Goal: Information Seeking & Learning: Learn about a topic

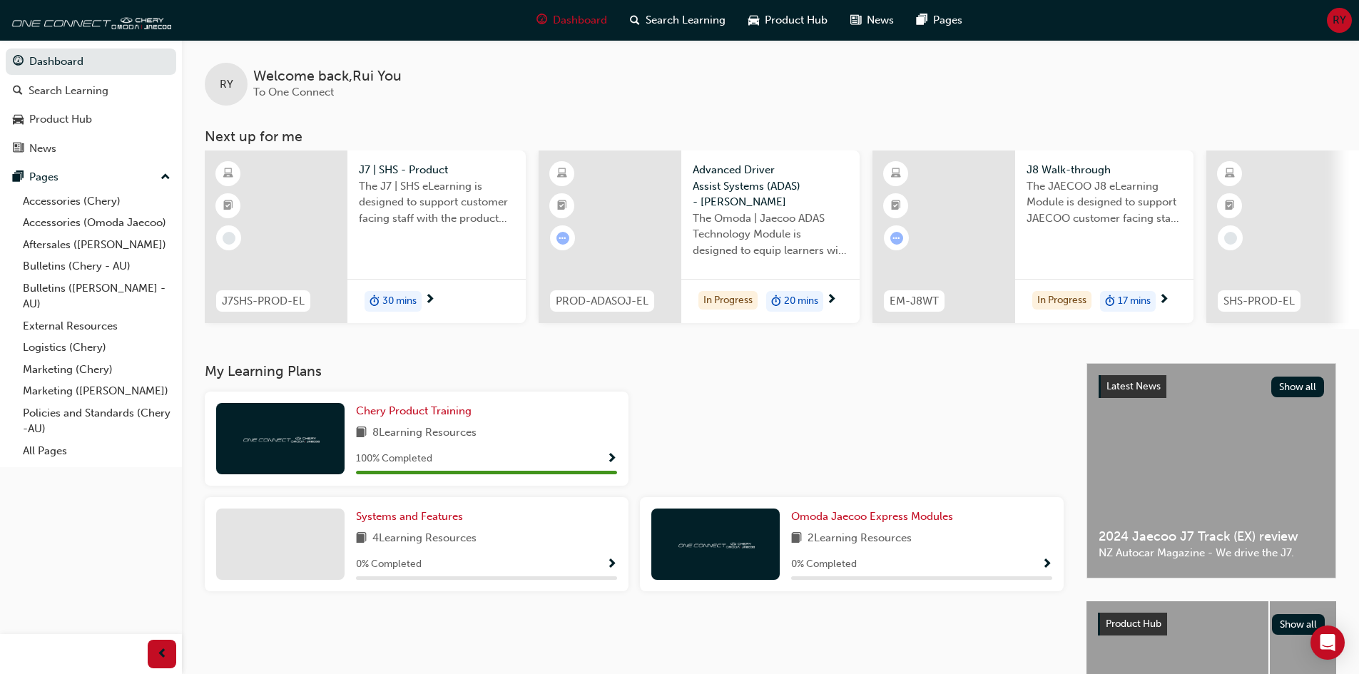
click at [495, 363] on div "RY Welcome back , [PERSON_NAME] You To One Connect Next up for me J7SHS-PROD-EL…" at bounding box center [770, 201] width 1177 height 323
click at [384, 129] on h3 "Next up for me" at bounding box center [770, 136] width 1177 height 16
click at [322, 220] on div at bounding box center [276, 237] width 143 height 173
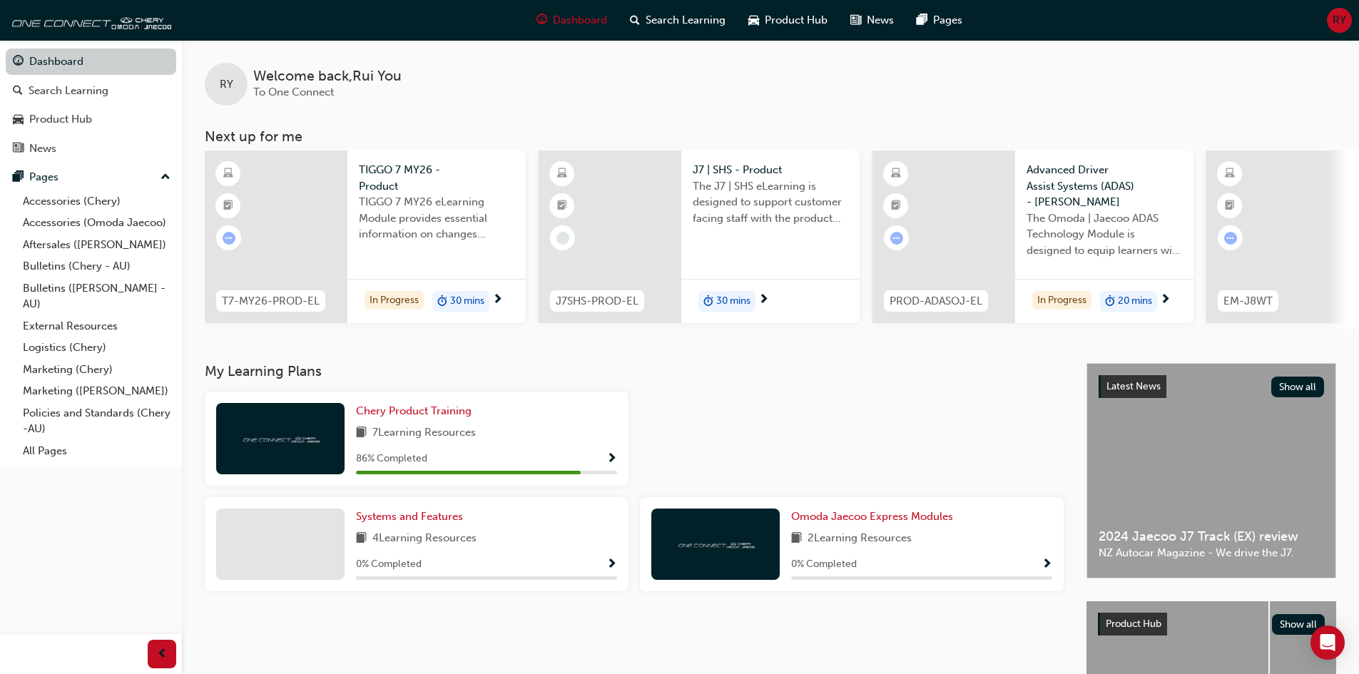
click at [41, 59] on link "Dashboard" at bounding box center [91, 62] width 171 height 26
click at [607, 102] on div "RY Welcome back , [PERSON_NAME] You To One Connect" at bounding box center [770, 73] width 1177 height 66
drag, startPoint x: 854, startPoint y: 335, endPoint x: 866, endPoint y: 340, distance: 12.5
click at [924, 338] on div "RY Welcome back , [PERSON_NAME] You To One Connect Next up for me T7-MY26-PROD-…" at bounding box center [770, 201] width 1177 height 323
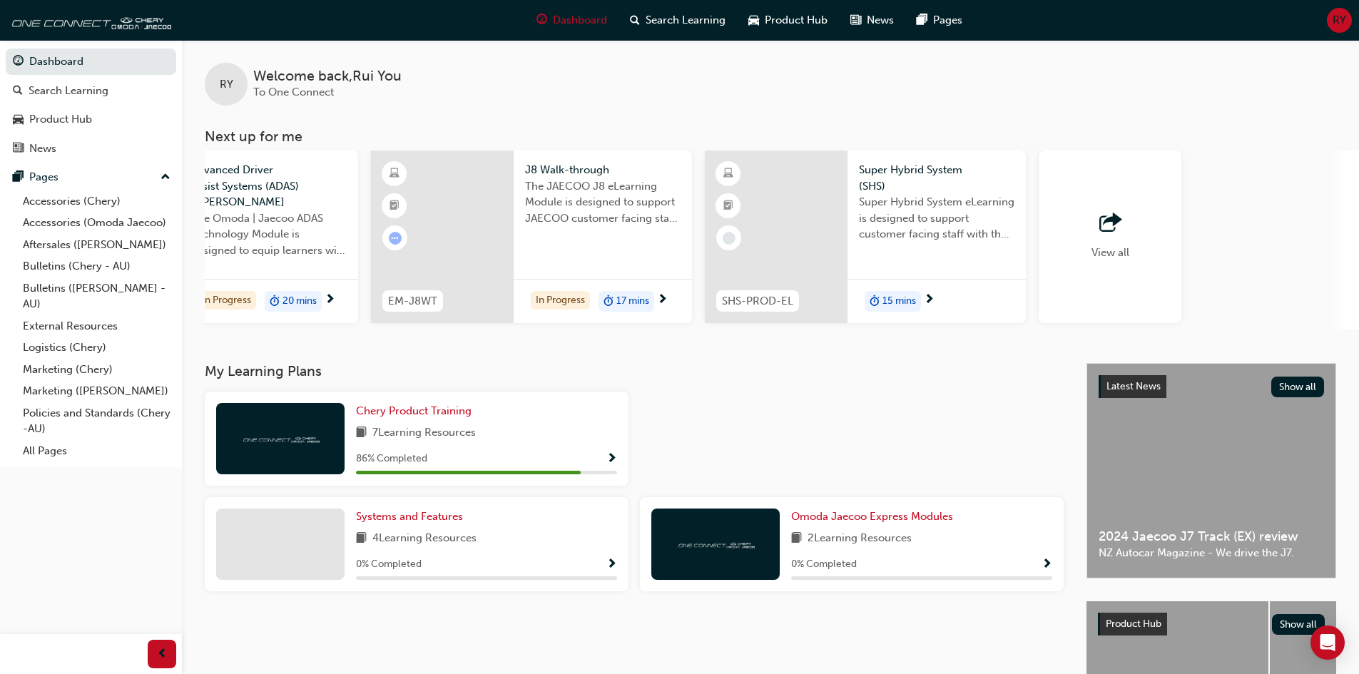
scroll to position [0, 847]
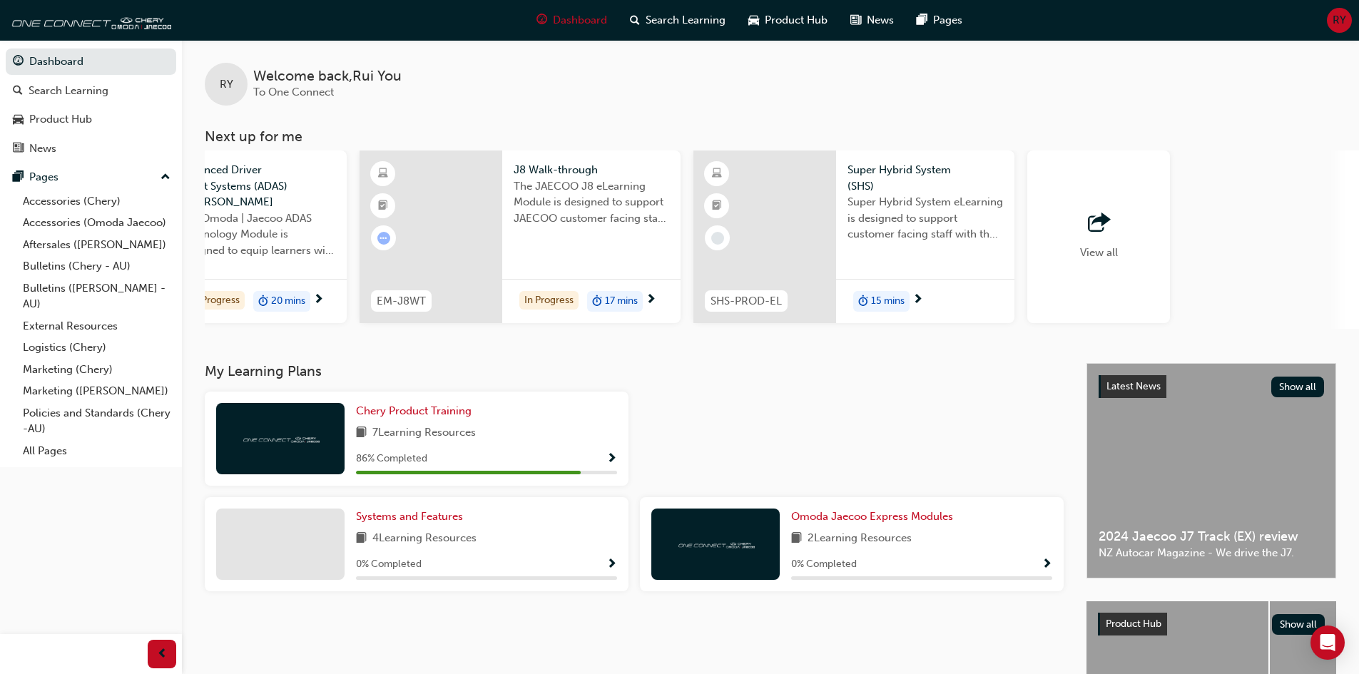
click at [1068, 226] on div "View all" at bounding box center [1099, 237] width 143 height 173
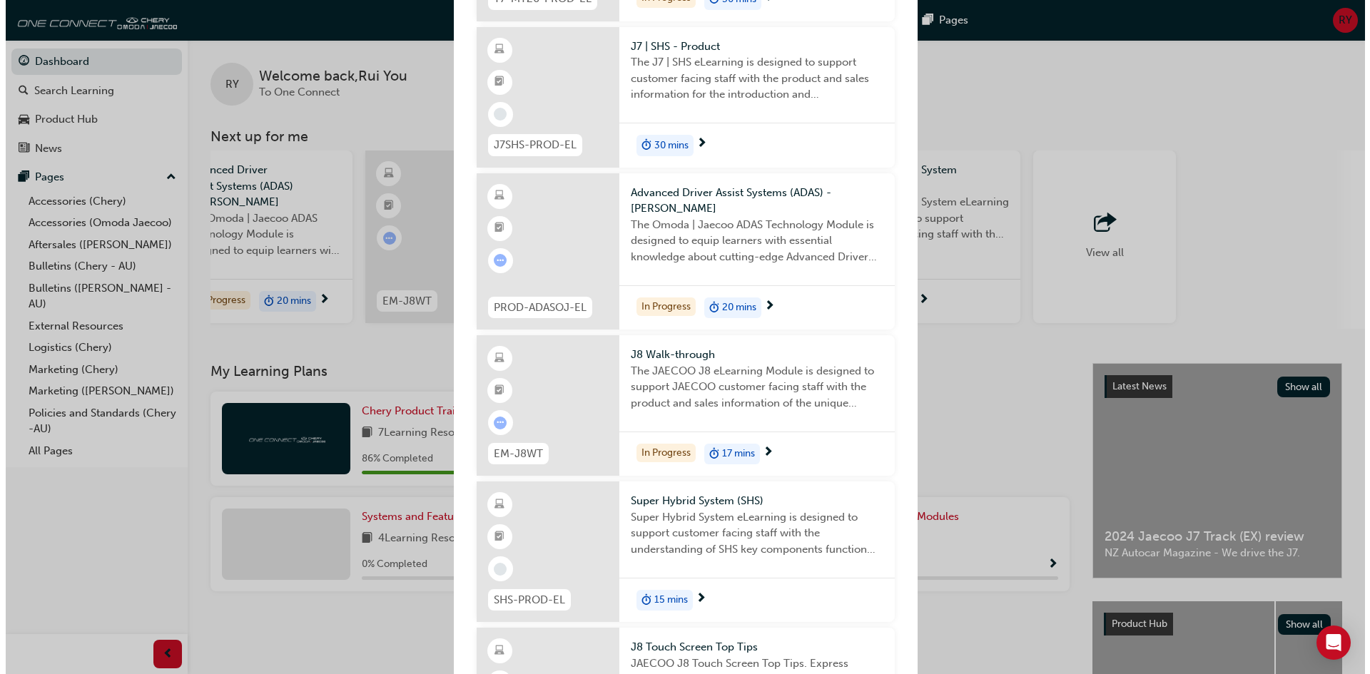
scroll to position [214, 0]
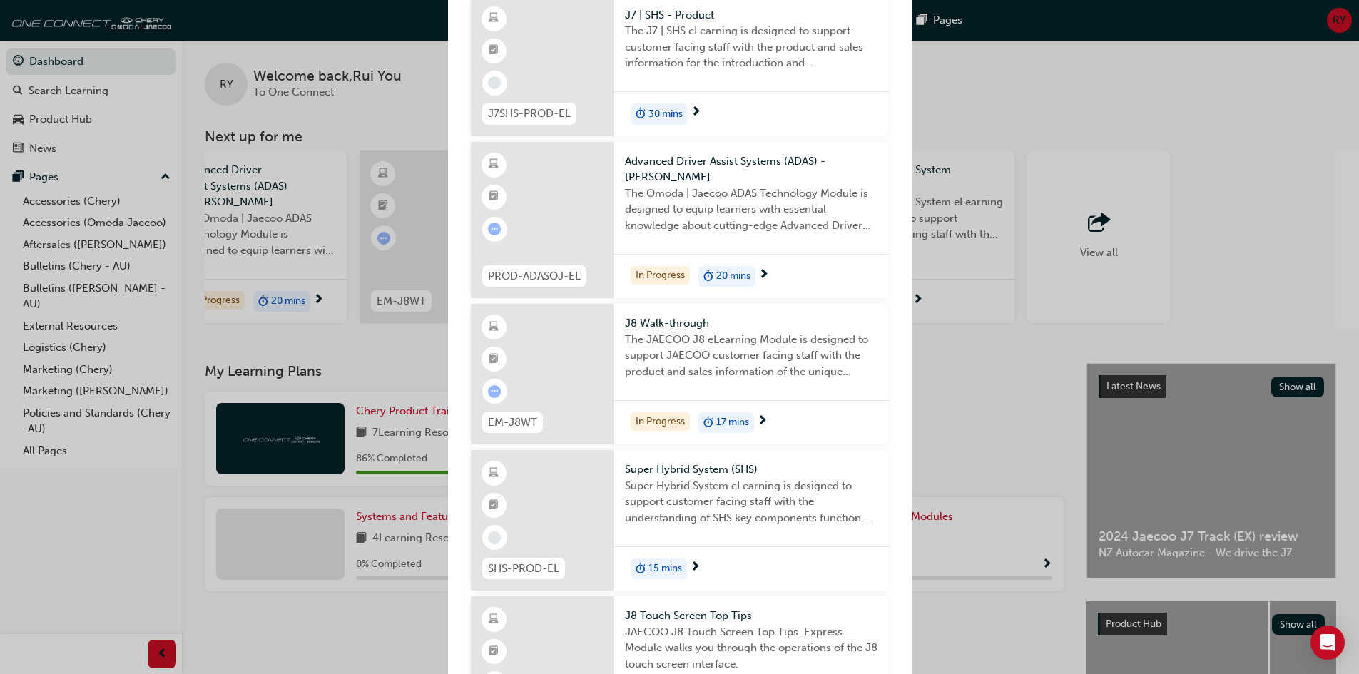
click at [569, 336] on div "Next up for me" at bounding box center [542, 374] width 143 height 141
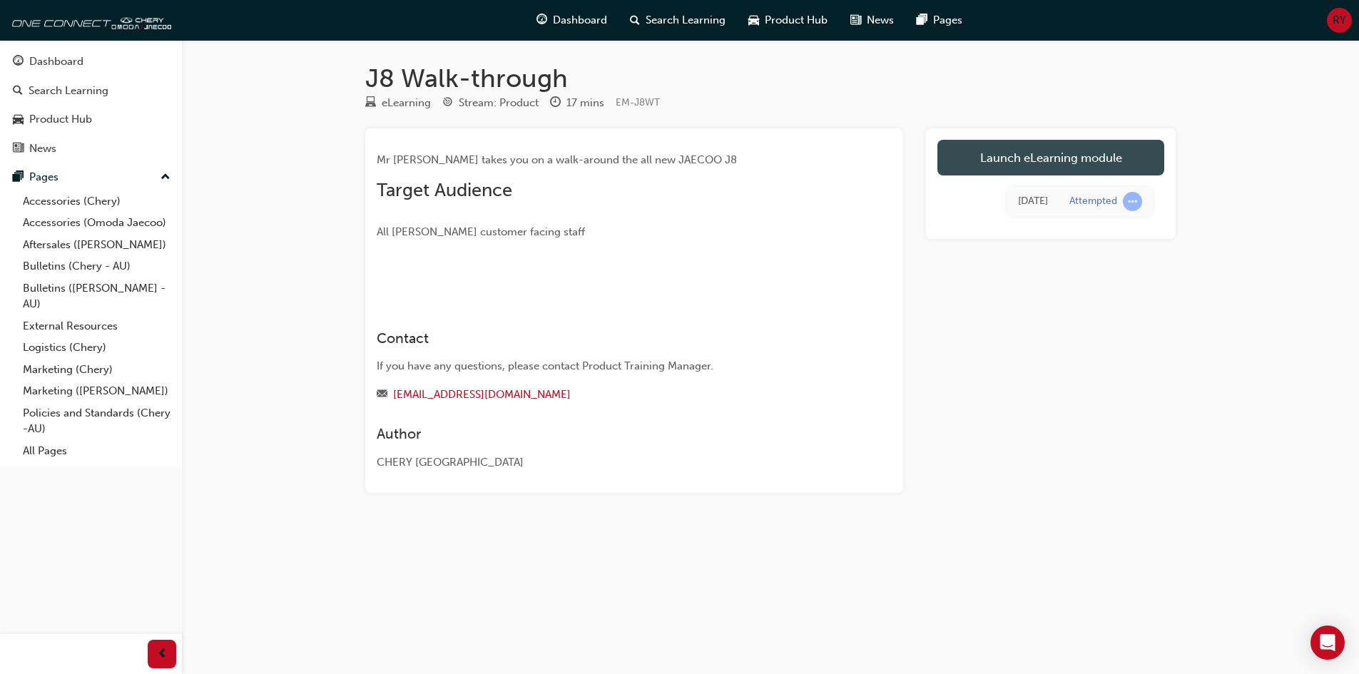
click at [1040, 163] on link "Launch eLearning module" at bounding box center [1051, 158] width 227 height 36
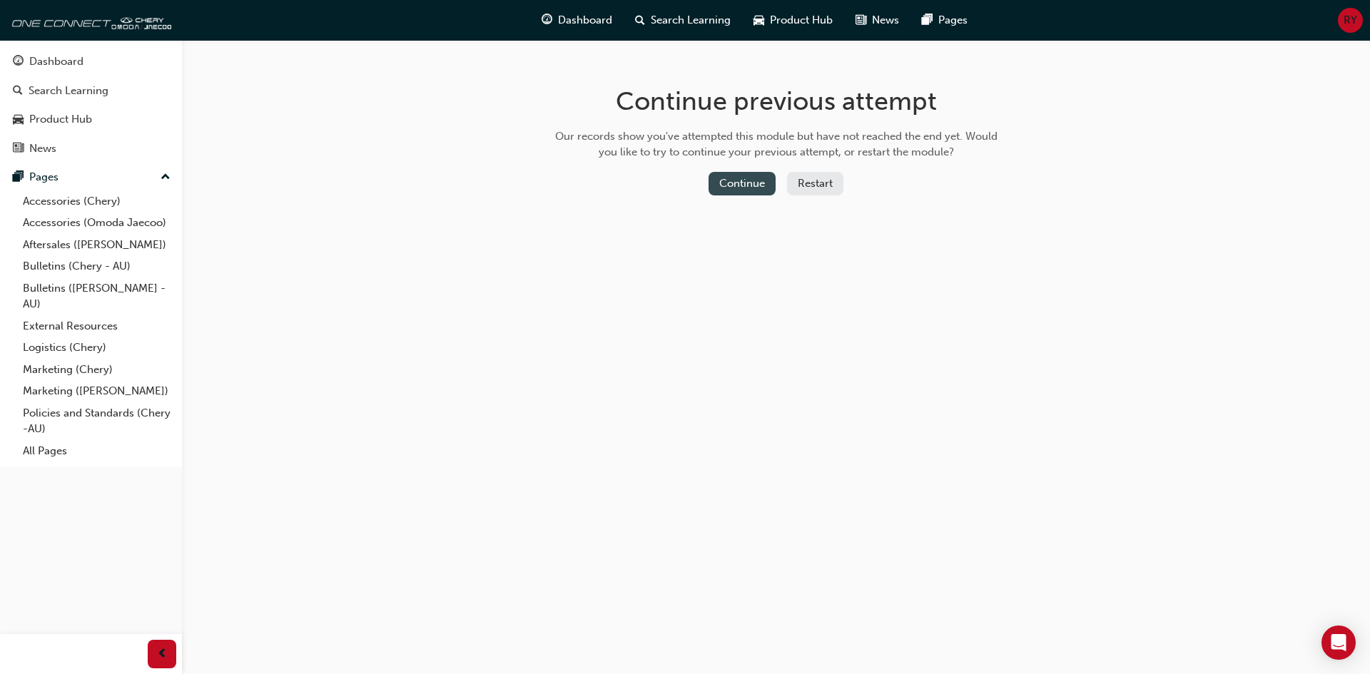
click at [744, 180] on button "Continue" at bounding box center [742, 184] width 67 height 24
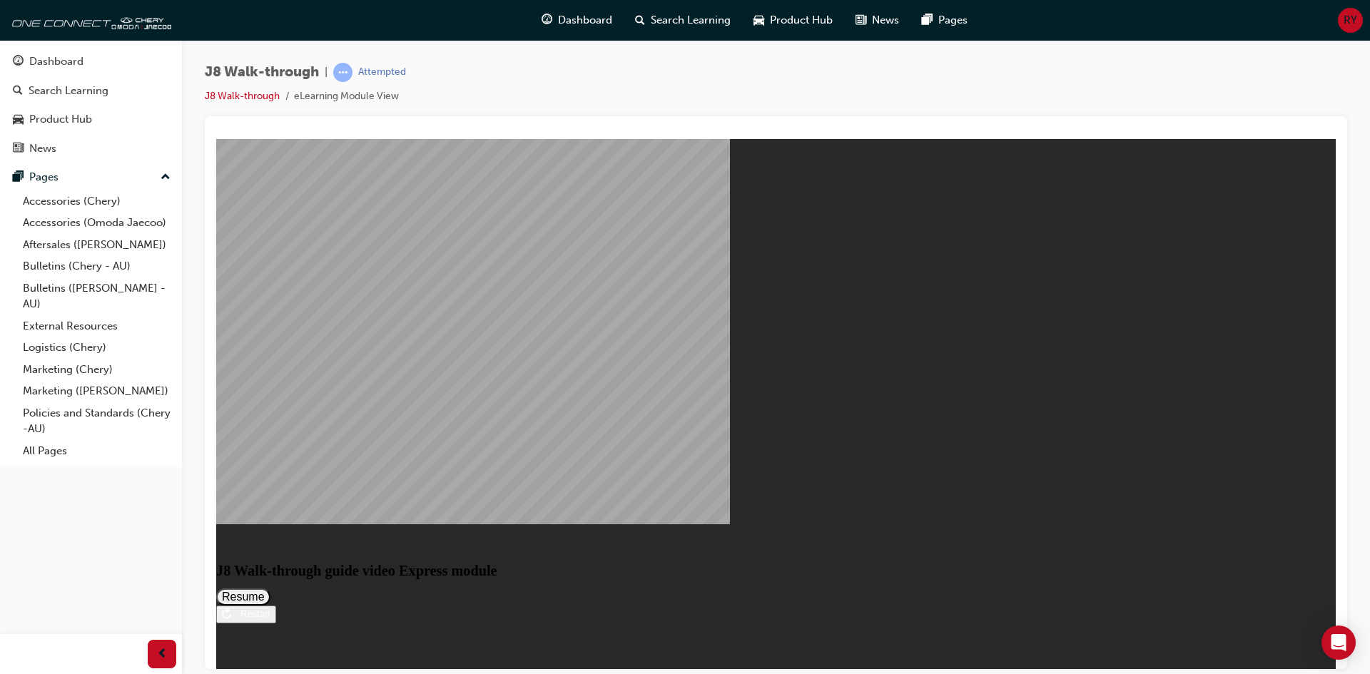
click at [549, 103] on div "J8 Walk-through | Attempted J8 Walk-through eLearning Module View" at bounding box center [776, 90] width 1143 height 54
click at [270, 588] on button "Resume" at bounding box center [243, 596] width 54 height 17
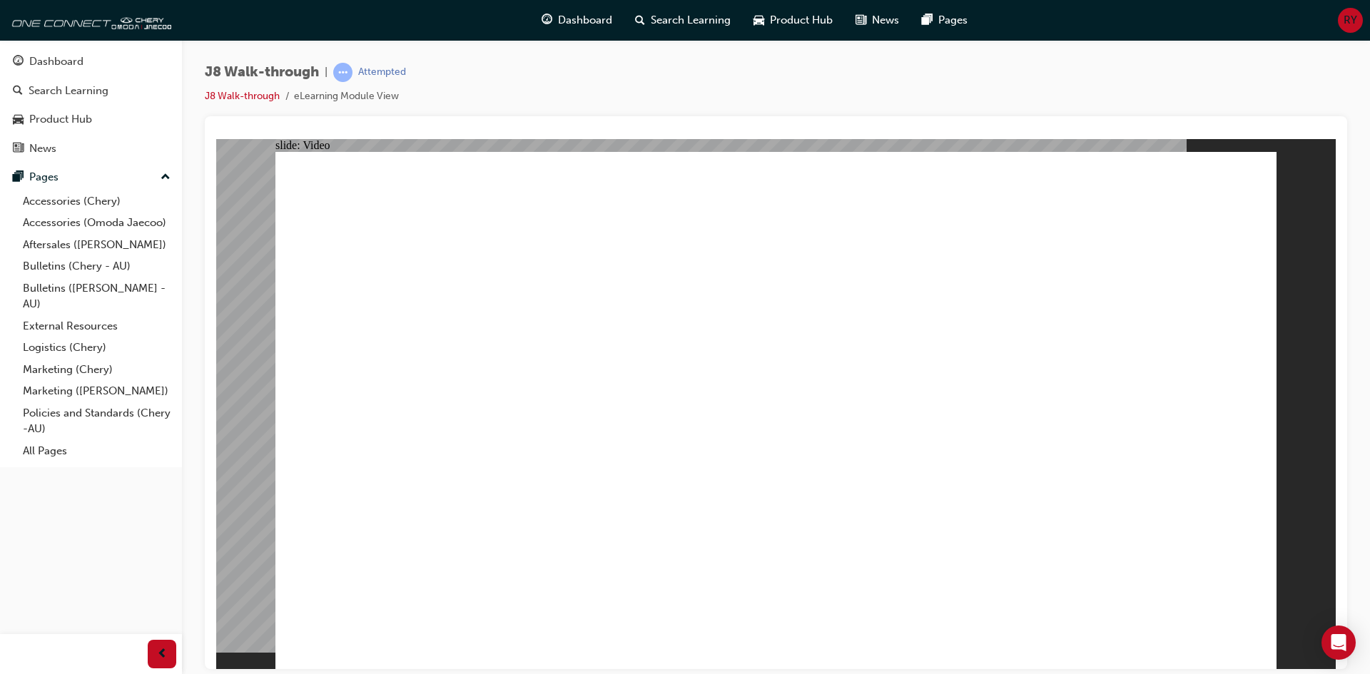
click at [714, 133] on div at bounding box center [776, 133] width 1120 height 11
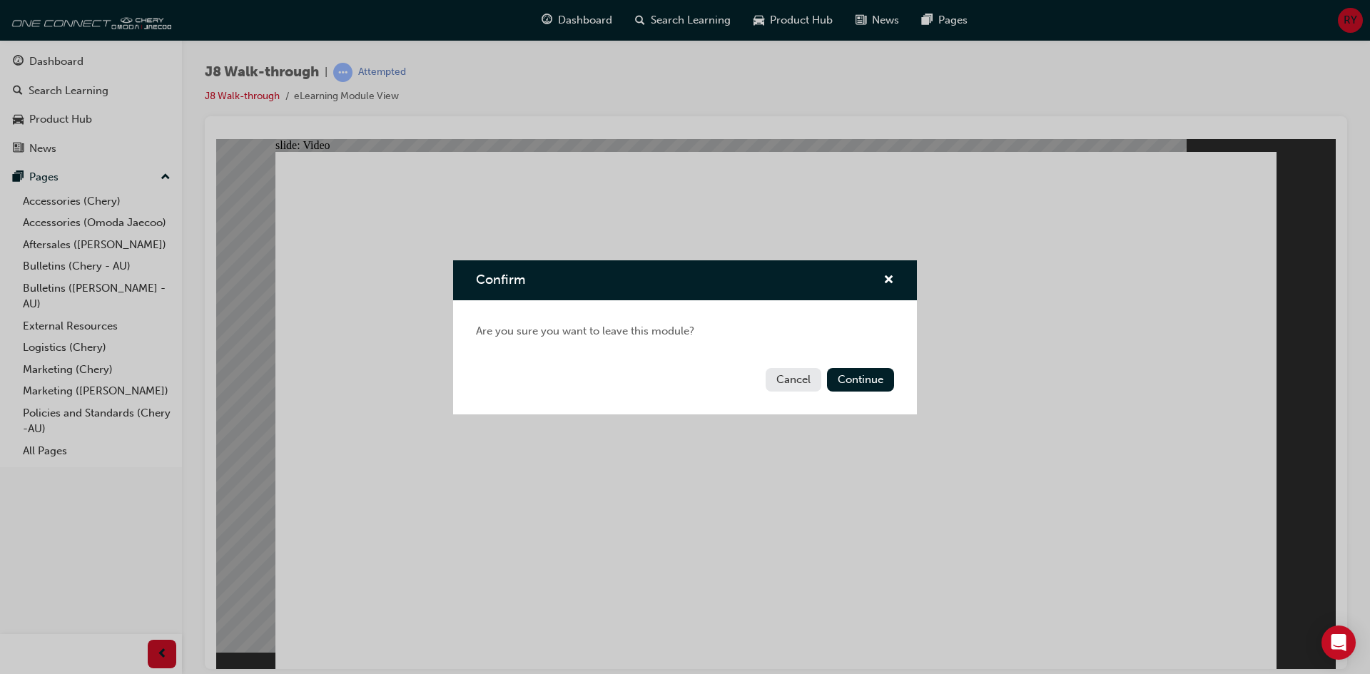
click at [796, 386] on button "Cancel" at bounding box center [794, 380] width 56 height 24
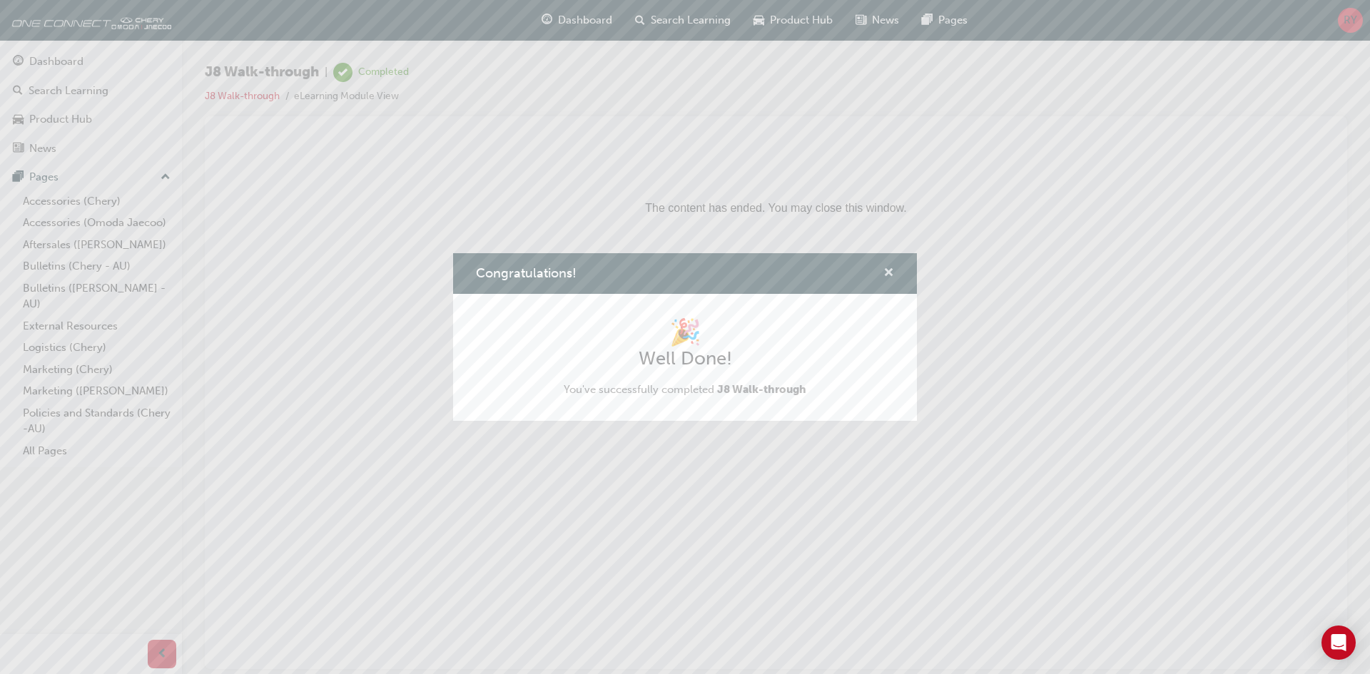
click at [889, 275] on span "cross-icon" at bounding box center [888, 274] width 11 height 13
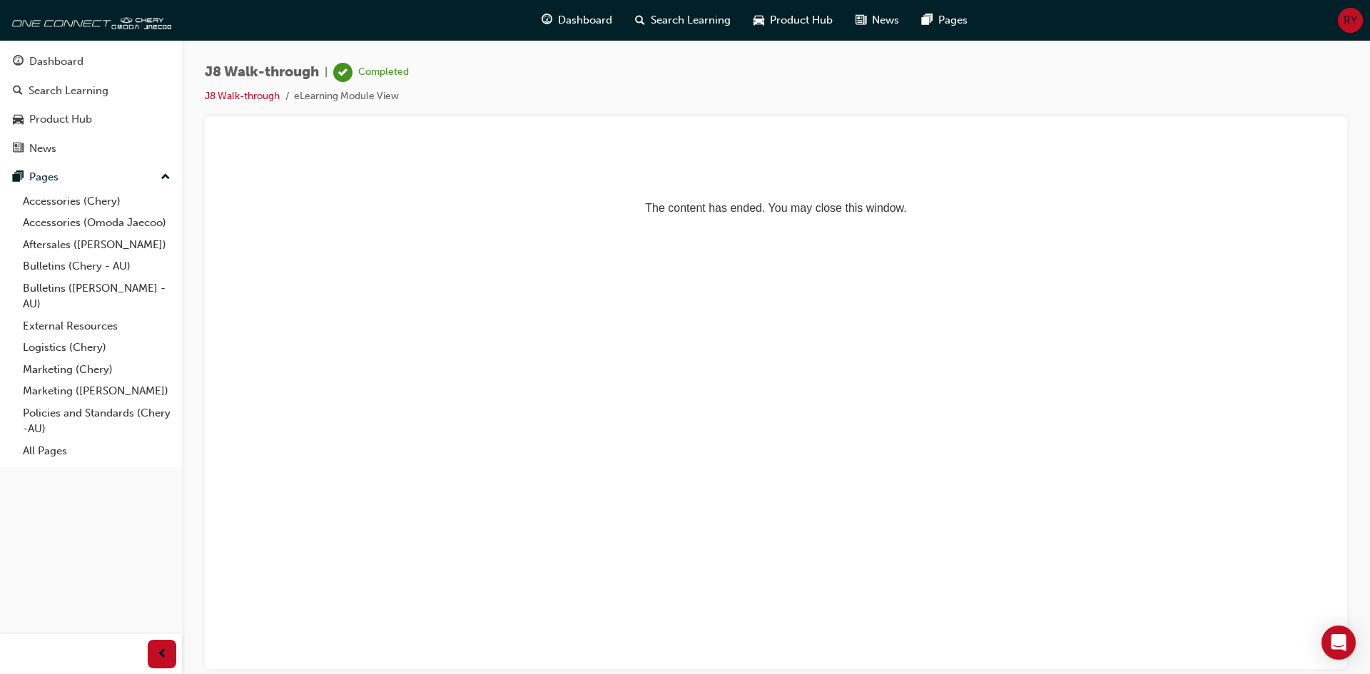
click at [198, 263] on div "J8 Walk-through | Completed J8 Walk-through eLearning Module View" at bounding box center [776, 339] width 1188 height 599
click at [63, 64] on div "Dashboard" at bounding box center [56, 62] width 54 height 16
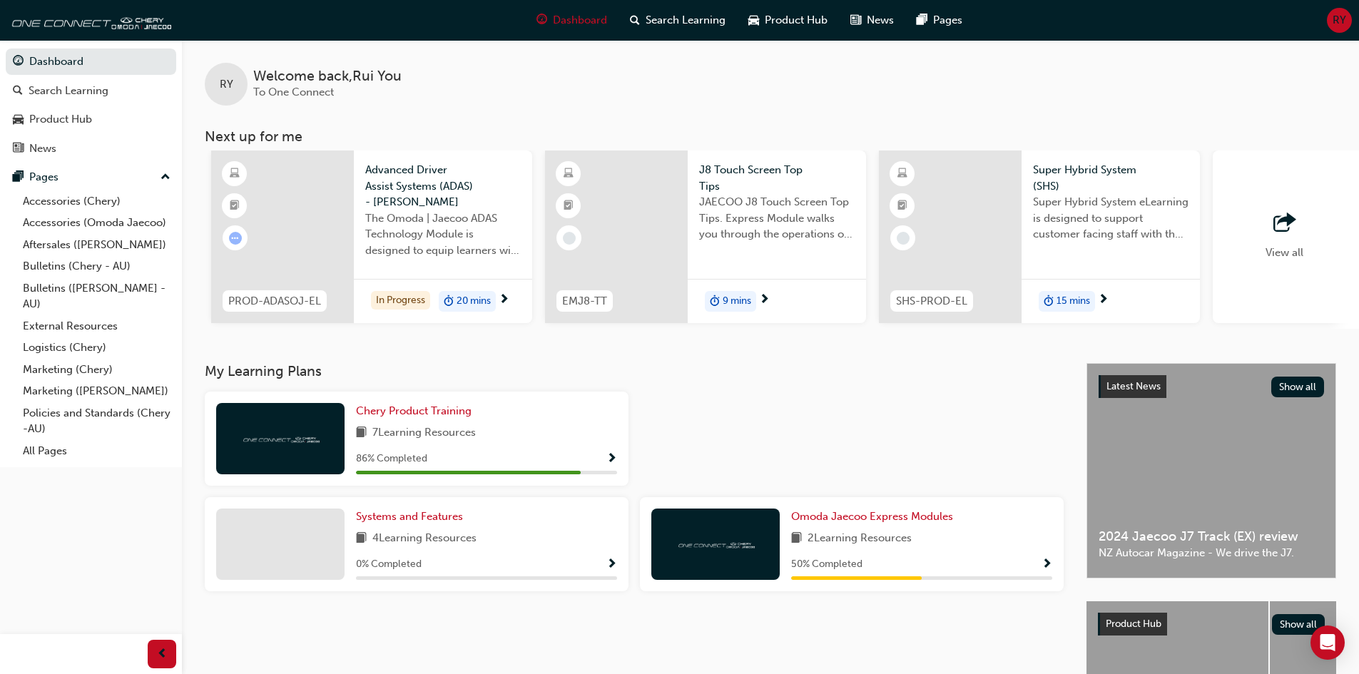
scroll to position [0, 847]
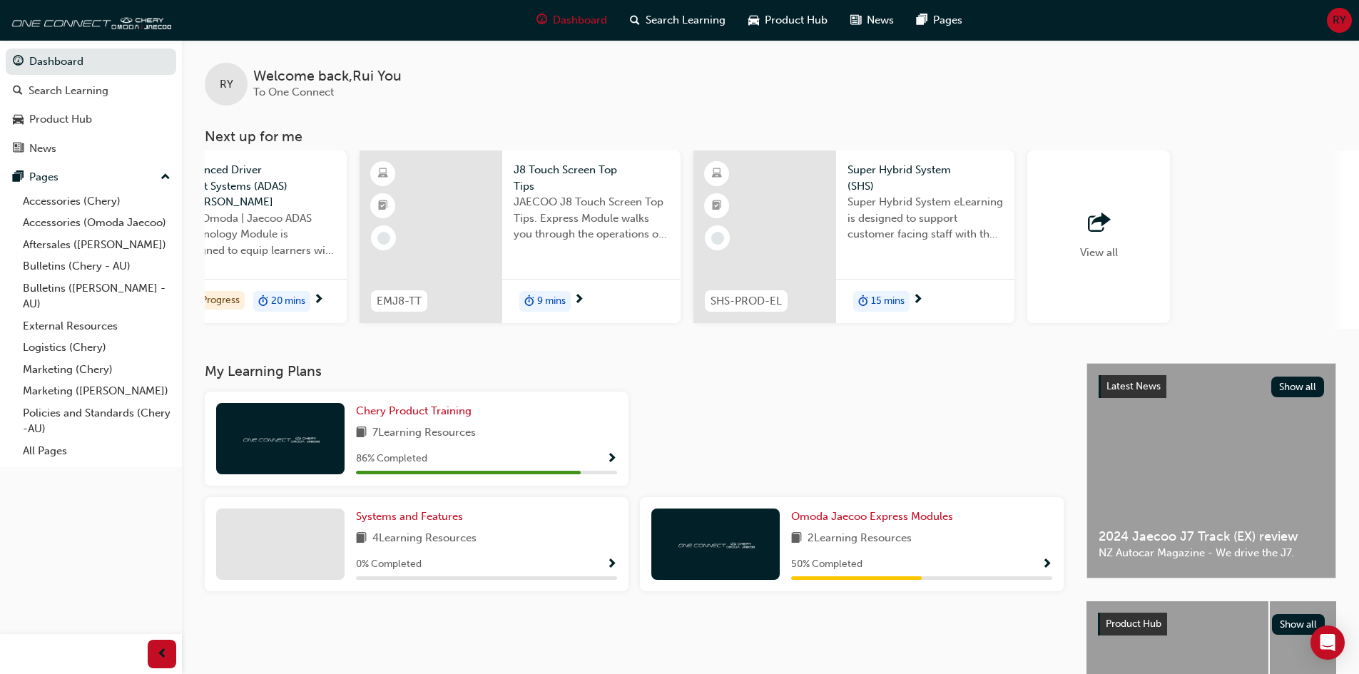
click at [1115, 221] on div "button" at bounding box center [1099, 223] width 38 height 20
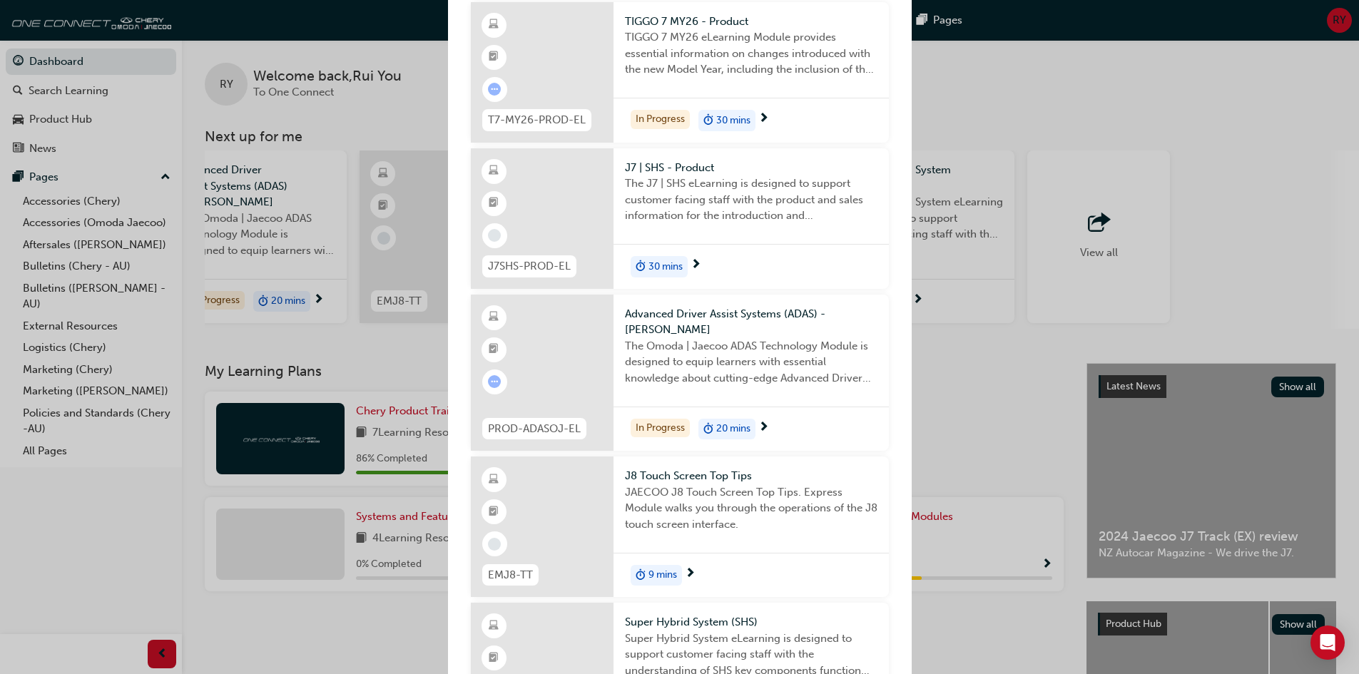
scroll to position [143, 0]
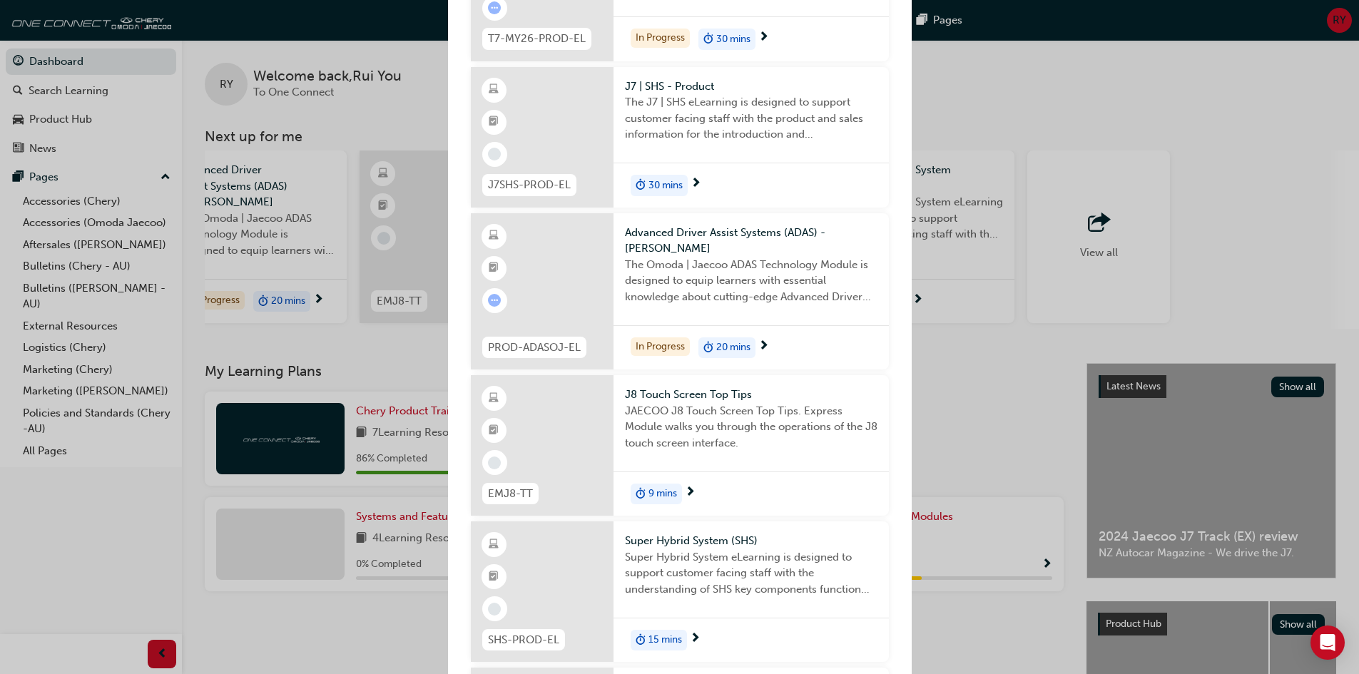
click at [573, 466] on div "Next up for me" at bounding box center [542, 445] width 143 height 141
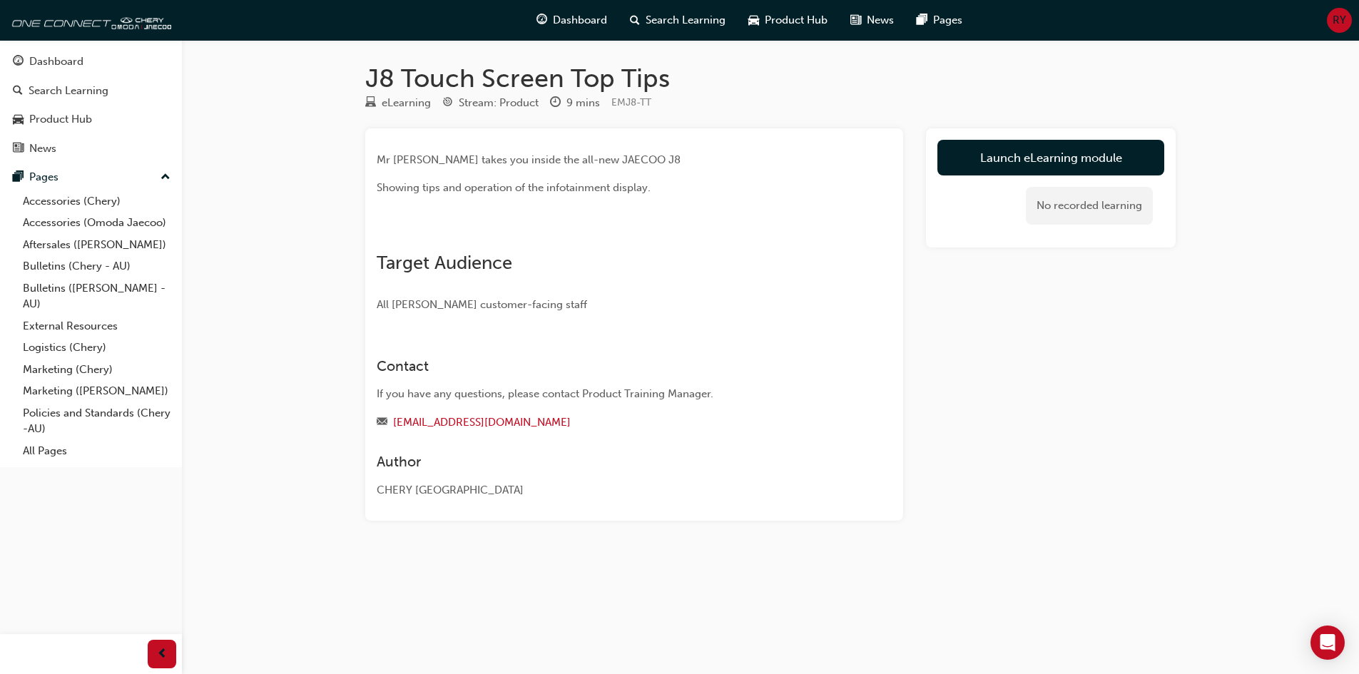
drag, startPoint x: 593, startPoint y: 295, endPoint x: 603, endPoint y: 329, distance: 35.7
click at [377, 236] on img at bounding box center [377, 236] width 0 height 0
click at [1046, 152] on link "Launch eLearning module" at bounding box center [1051, 158] width 227 height 36
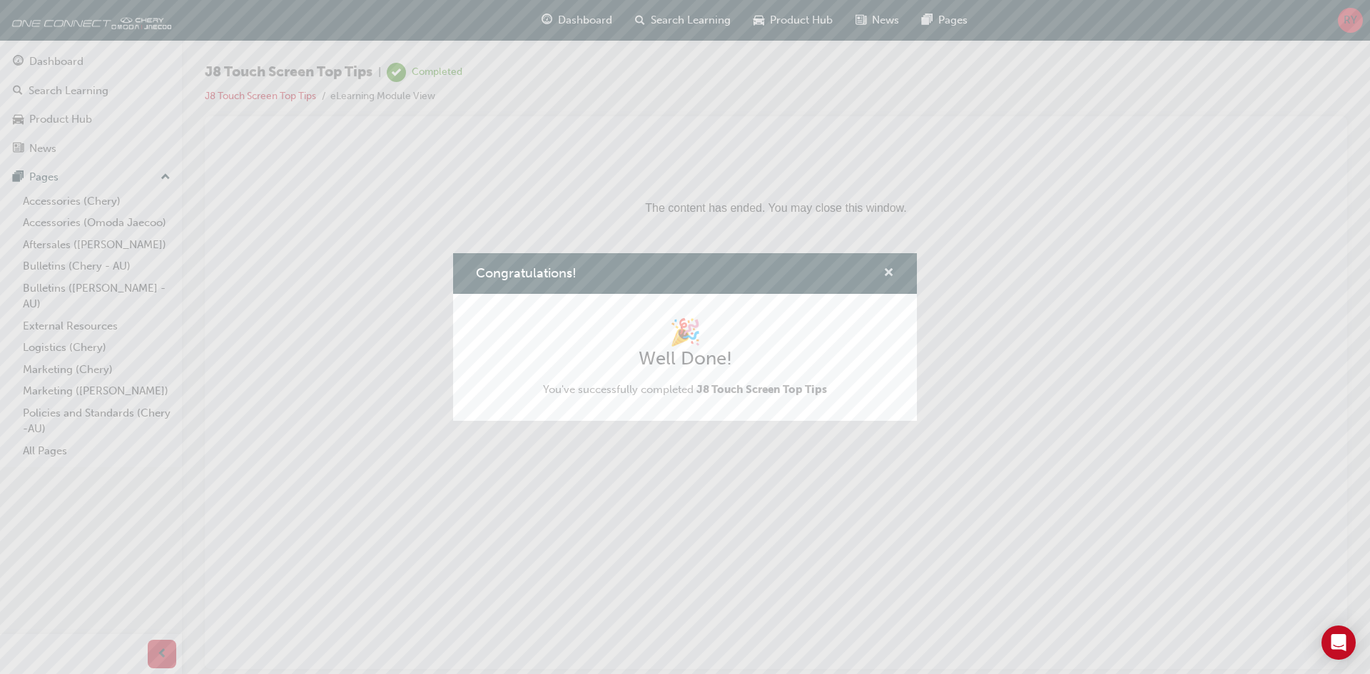
click at [887, 273] on span "cross-icon" at bounding box center [888, 274] width 11 height 13
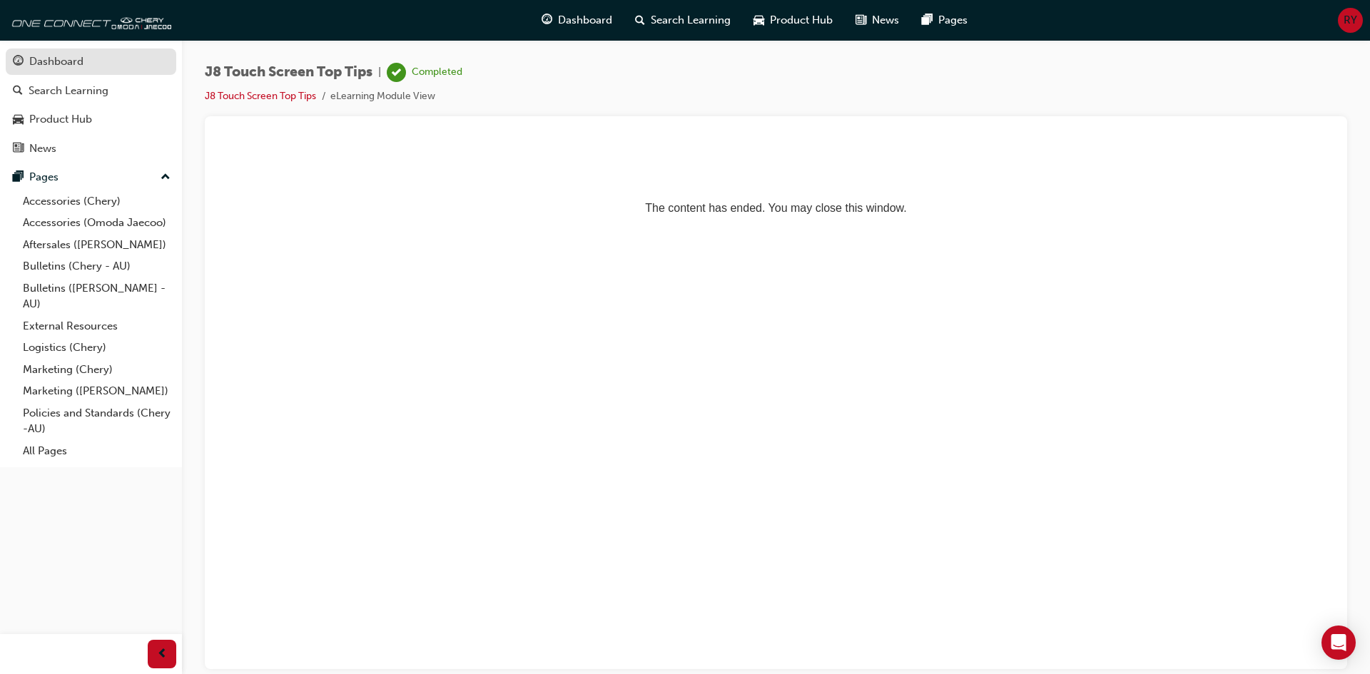
click at [62, 66] on div "Dashboard" at bounding box center [56, 62] width 54 height 16
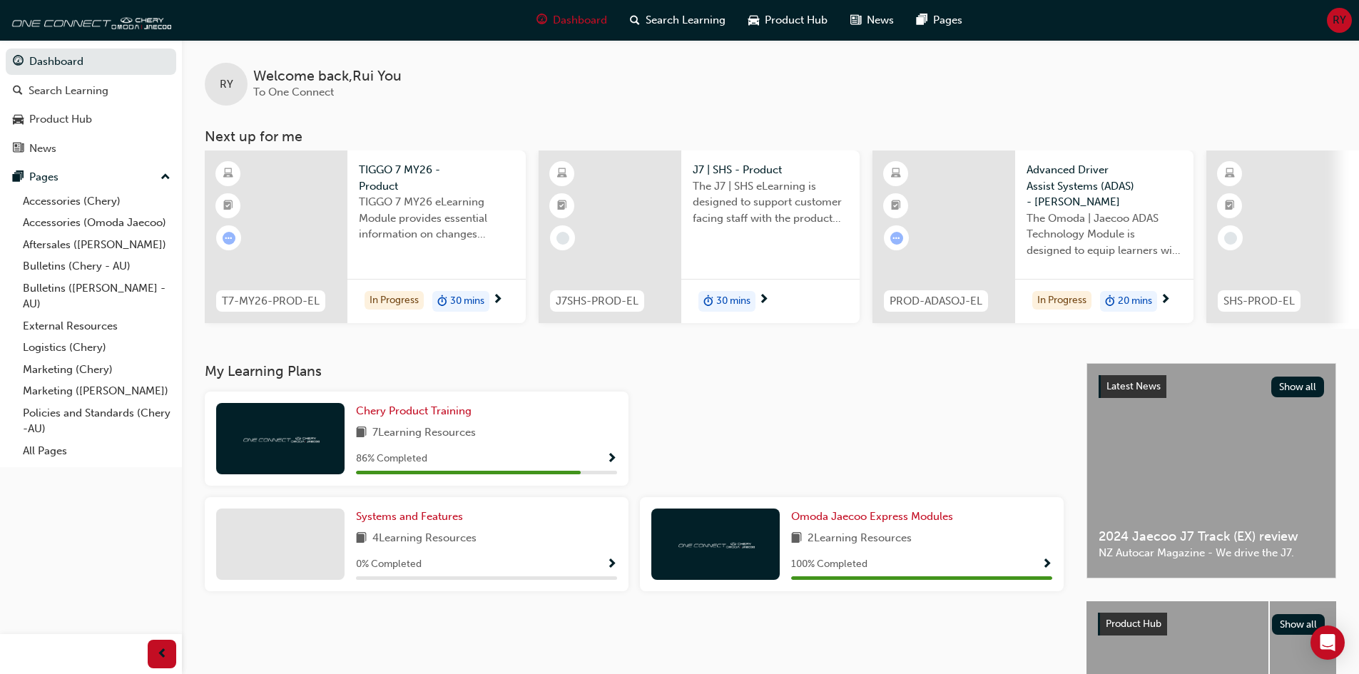
click at [282, 227] on div at bounding box center [276, 237] width 143 height 173
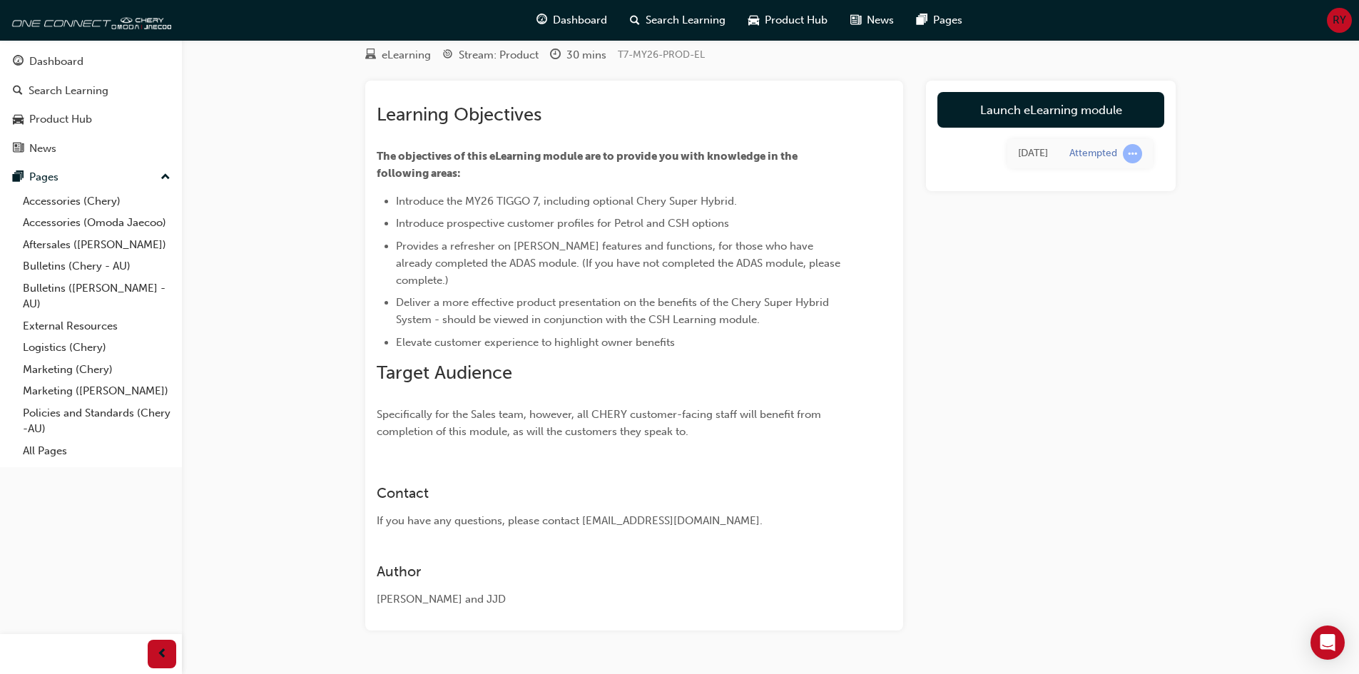
scroll to position [86, 0]
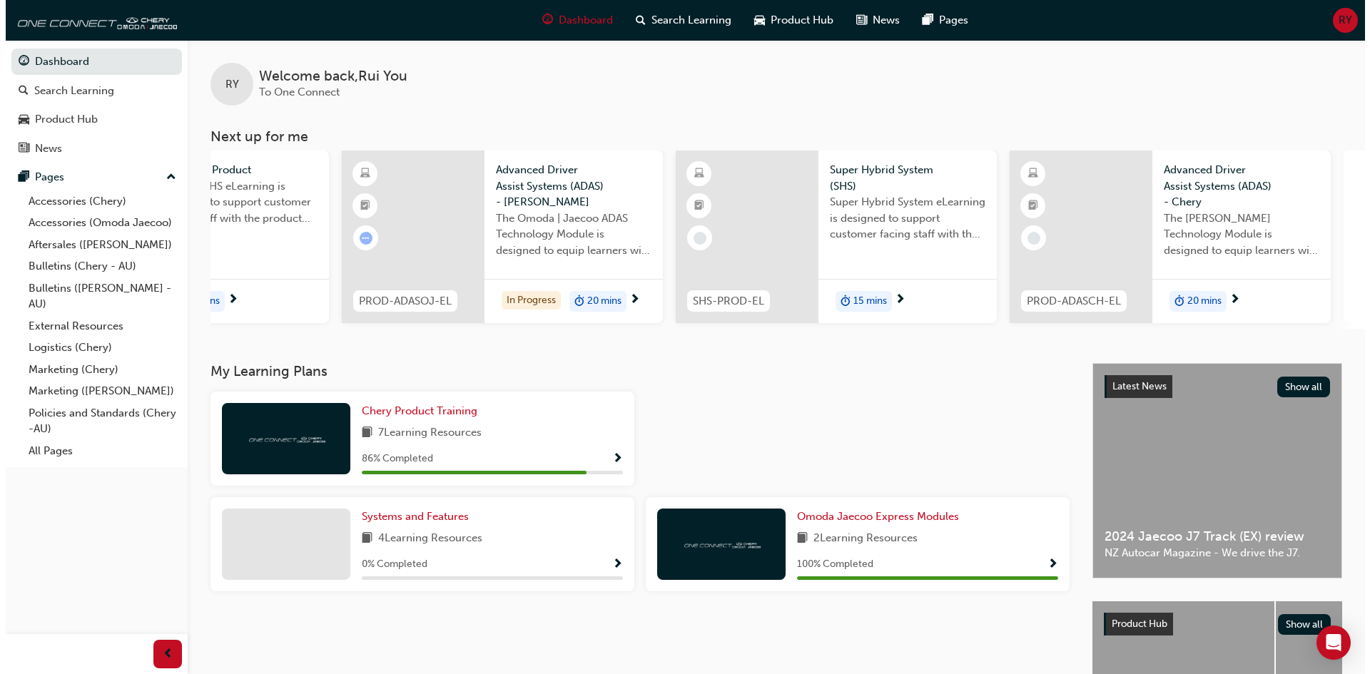
scroll to position [0, 579]
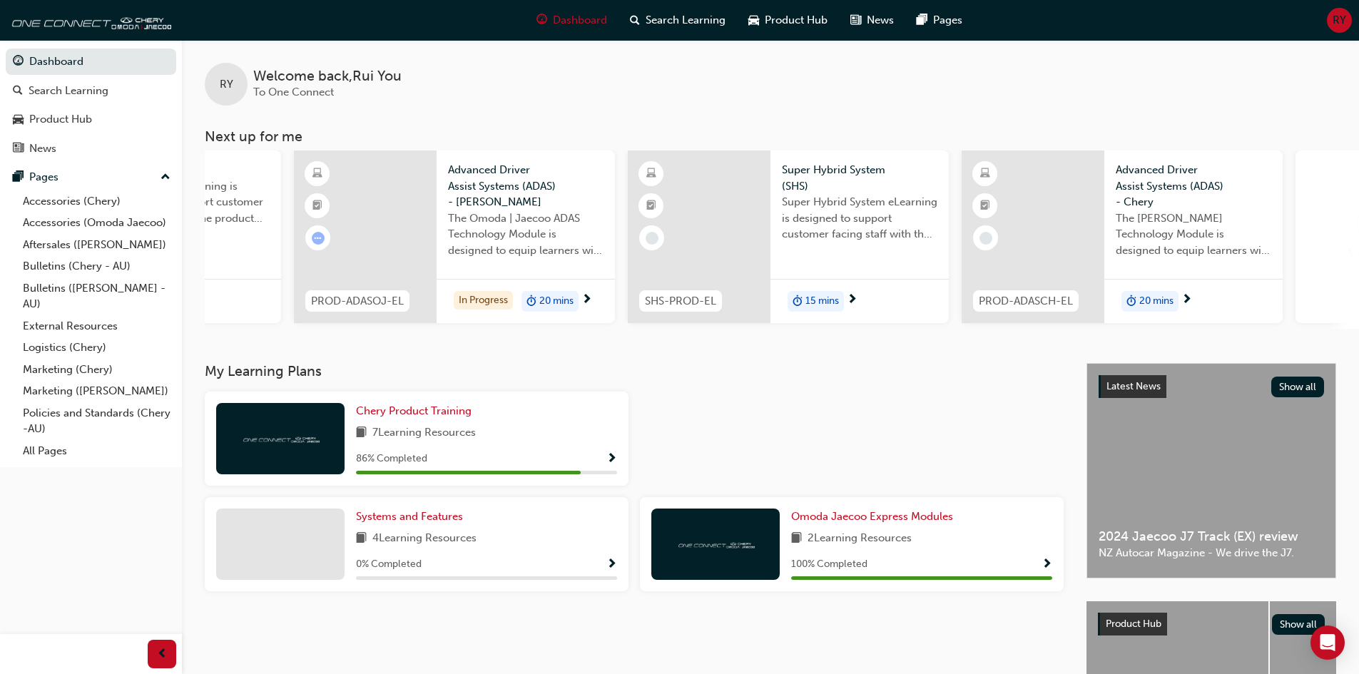
click at [723, 221] on div at bounding box center [699, 237] width 143 height 173
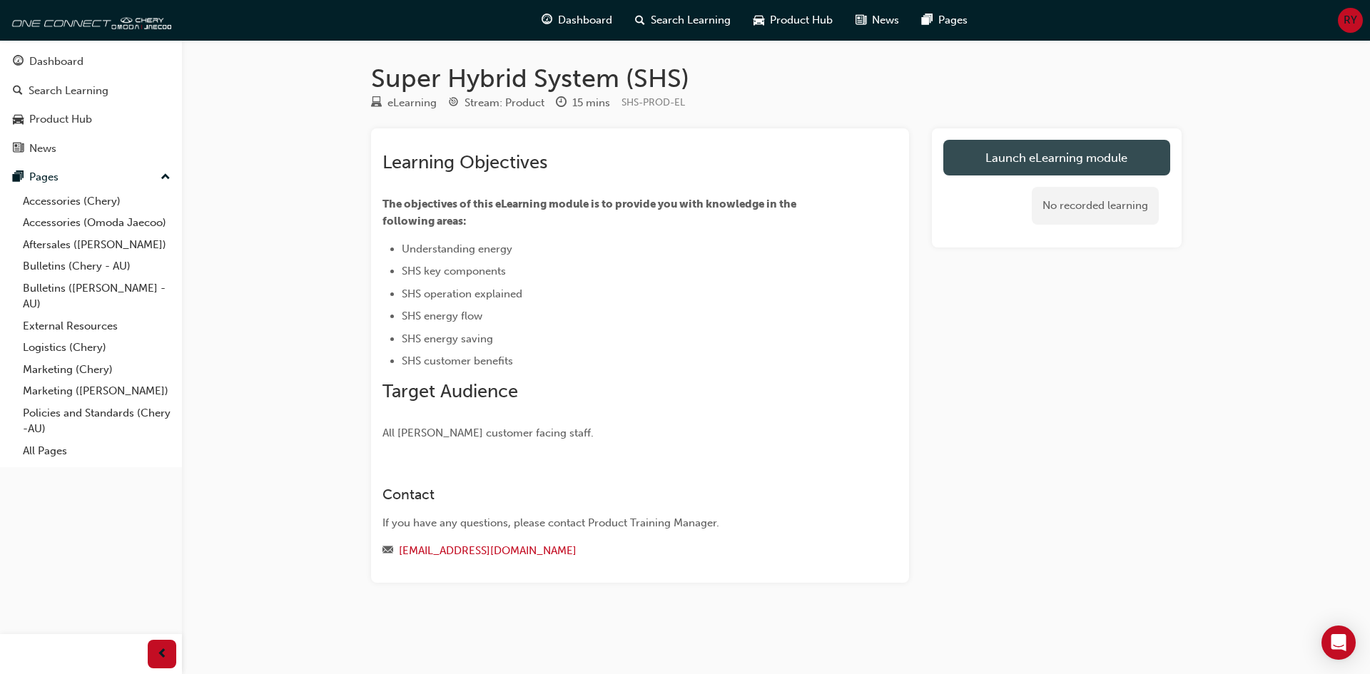
click at [1029, 152] on link "Launch eLearning module" at bounding box center [1056, 158] width 227 height 36
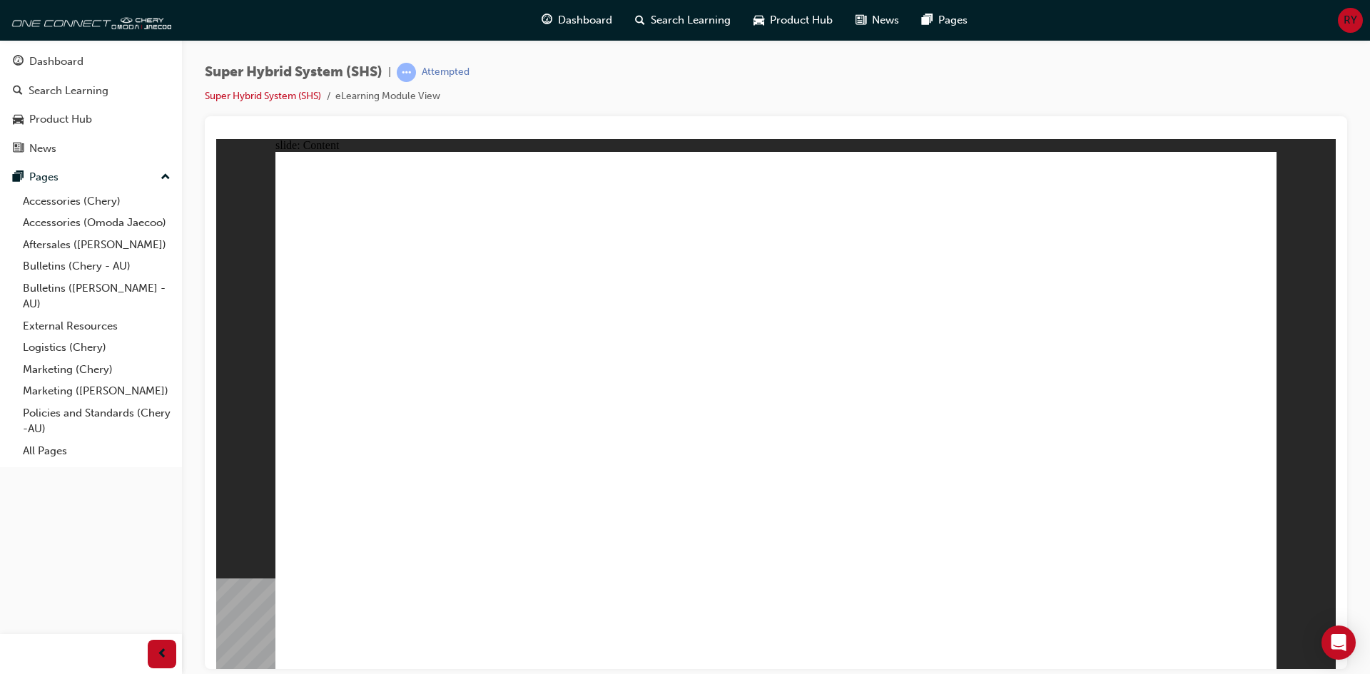
drag, startPoint x: 439, startPoint y: 414, endPoint x: 523, endPoint y: 415, distance: 84.2
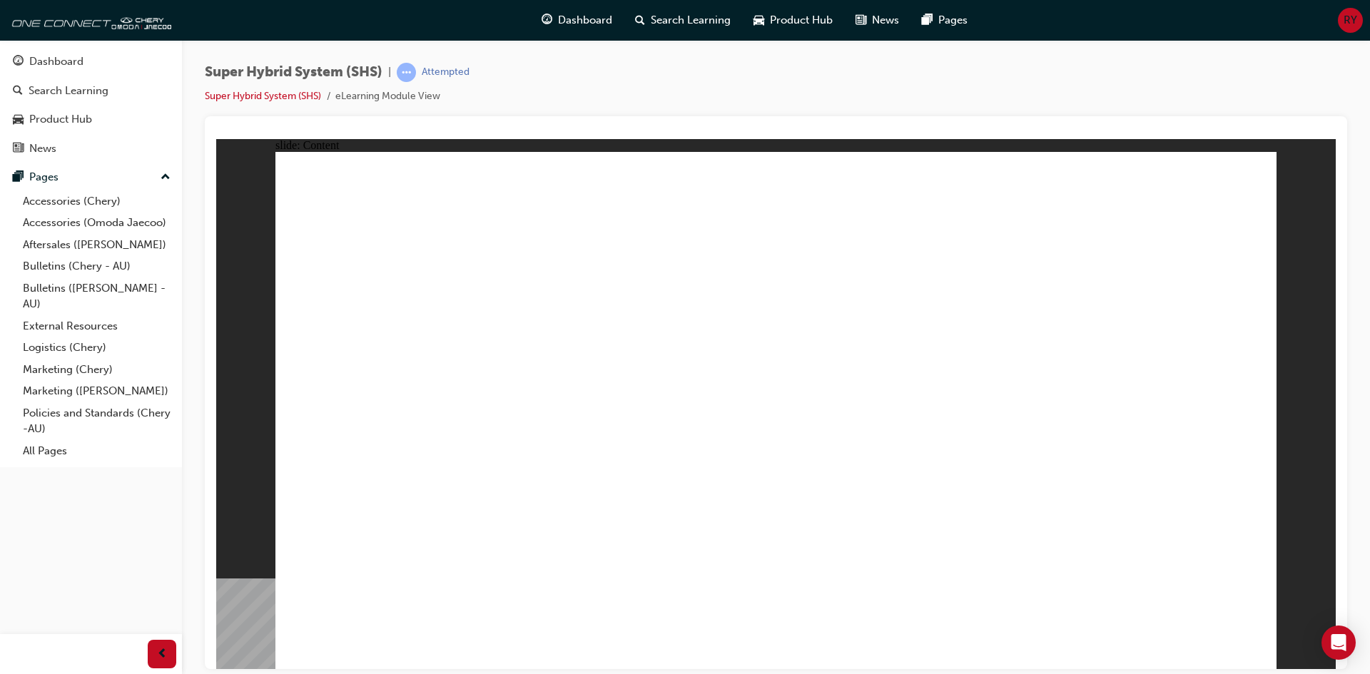
drag, startPoint x: 415, startPoint y: 476, endPoint x: 415, endPoint y: 485, distance: 8.6
drag, startPoint x: 472, startPoint y: 464, endPoint x: 495, endPoint y: 463, distance: 22.1
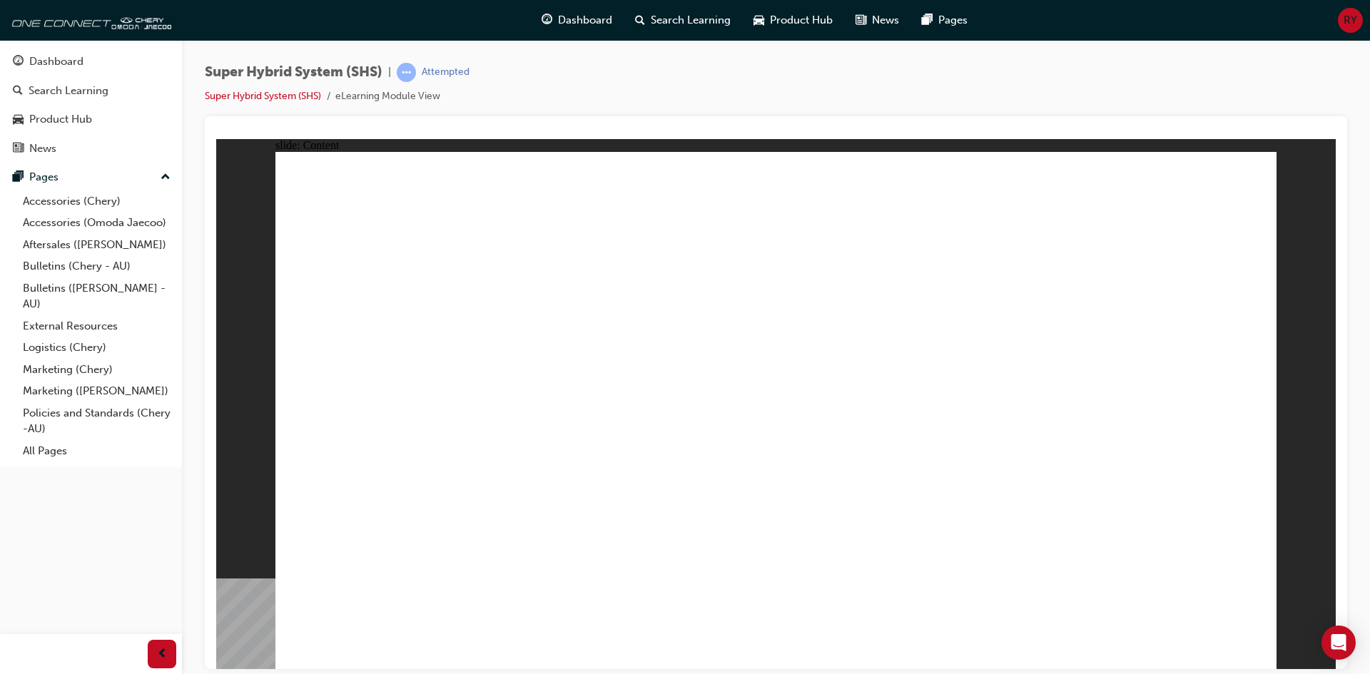
drag, startPoint x: 402, startPoint y: 309, endPoint x: 502, endPoint y: 310, distance: 99.9
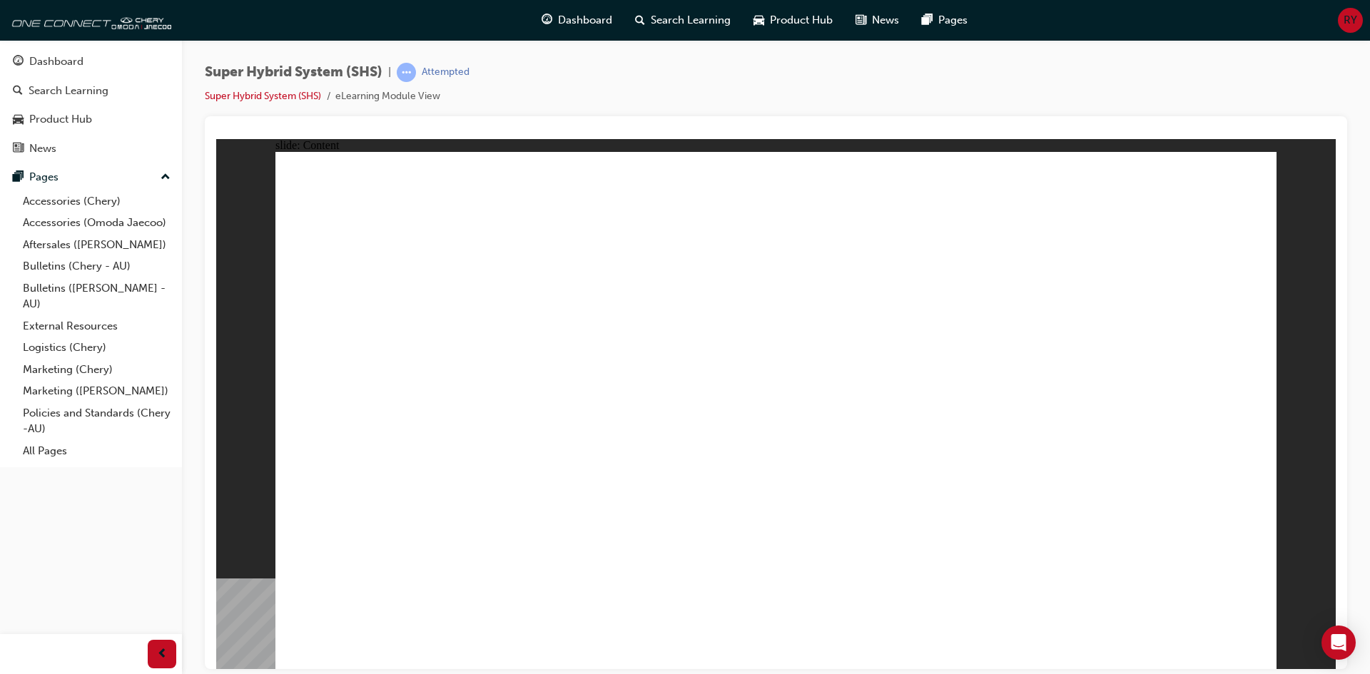
drag, startPoint x: 420, startPoint y: 310, endPoint x: 441, endPoint y: 370, distance: 63.7
drag, startPoint x: 455, startPoint y: 521, endPoint x: 451, endPoint y: 510, distance: 11.3
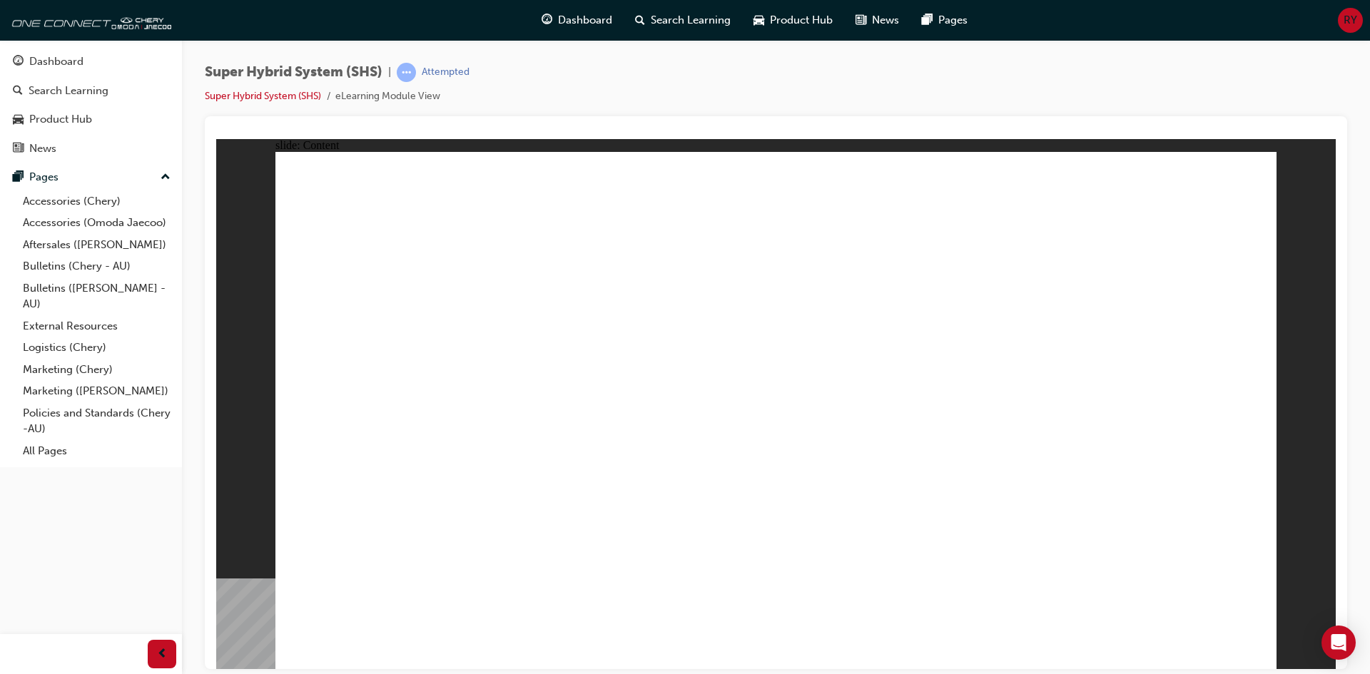
drag, startPoint x: 338, startPoint y: 271, endPoint x: 365, endPoint y: 270, distance: 26.4
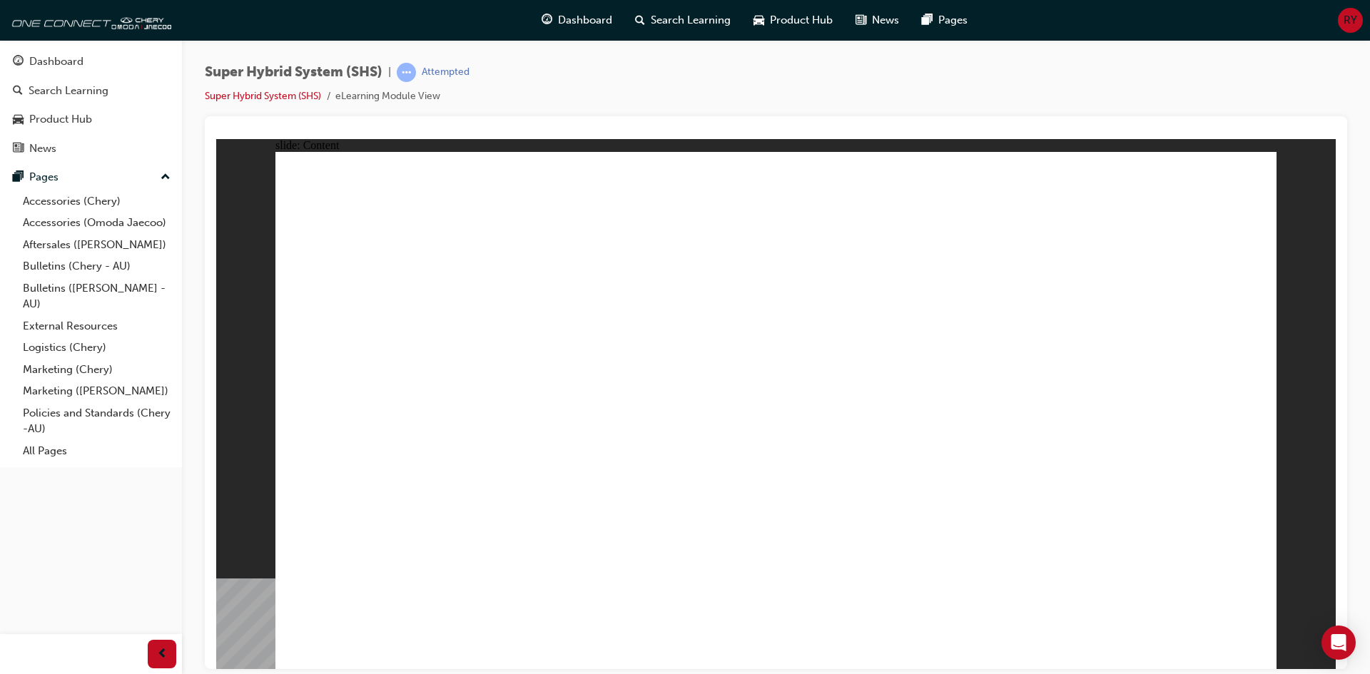
drag, startPoint x: 336, startPoint y: 274, endPoint x: 333, endPoint y: 289, distance: 15.4
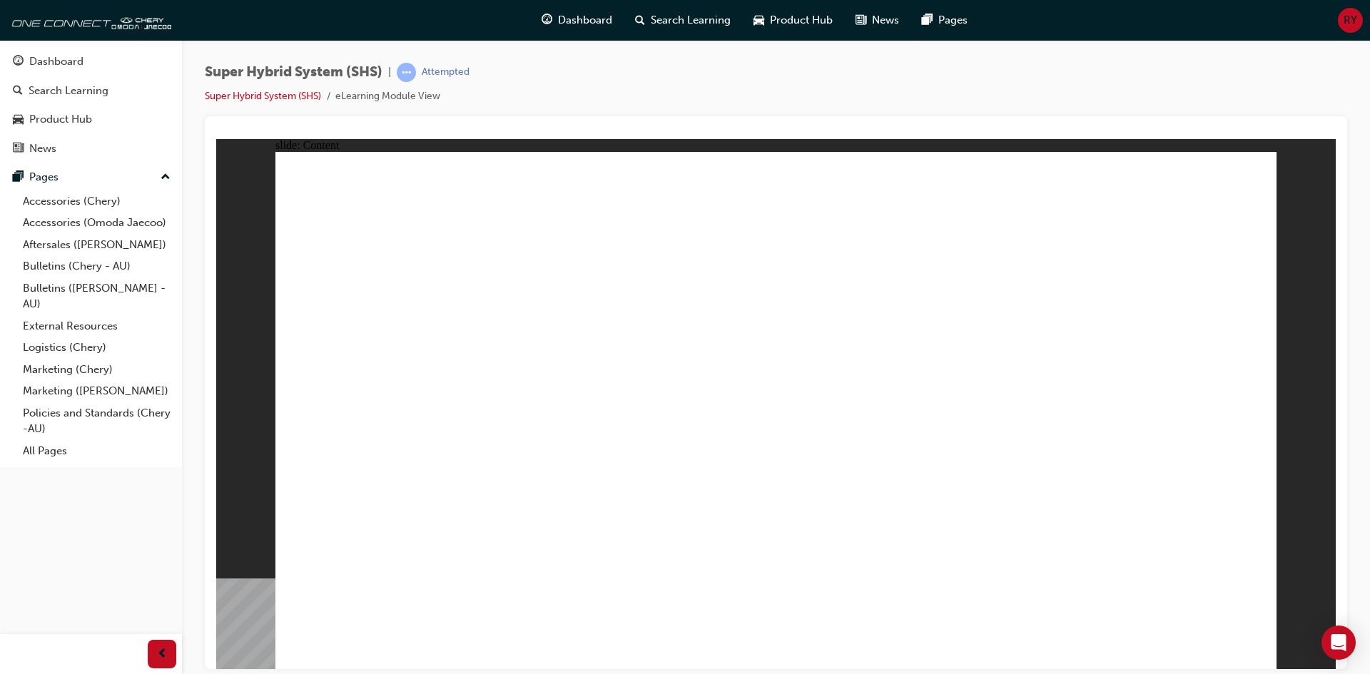
drag, startPoint x: 404, startPoint y: 291, endPoint x: 669, endPoint y: 288, distance: 265.5
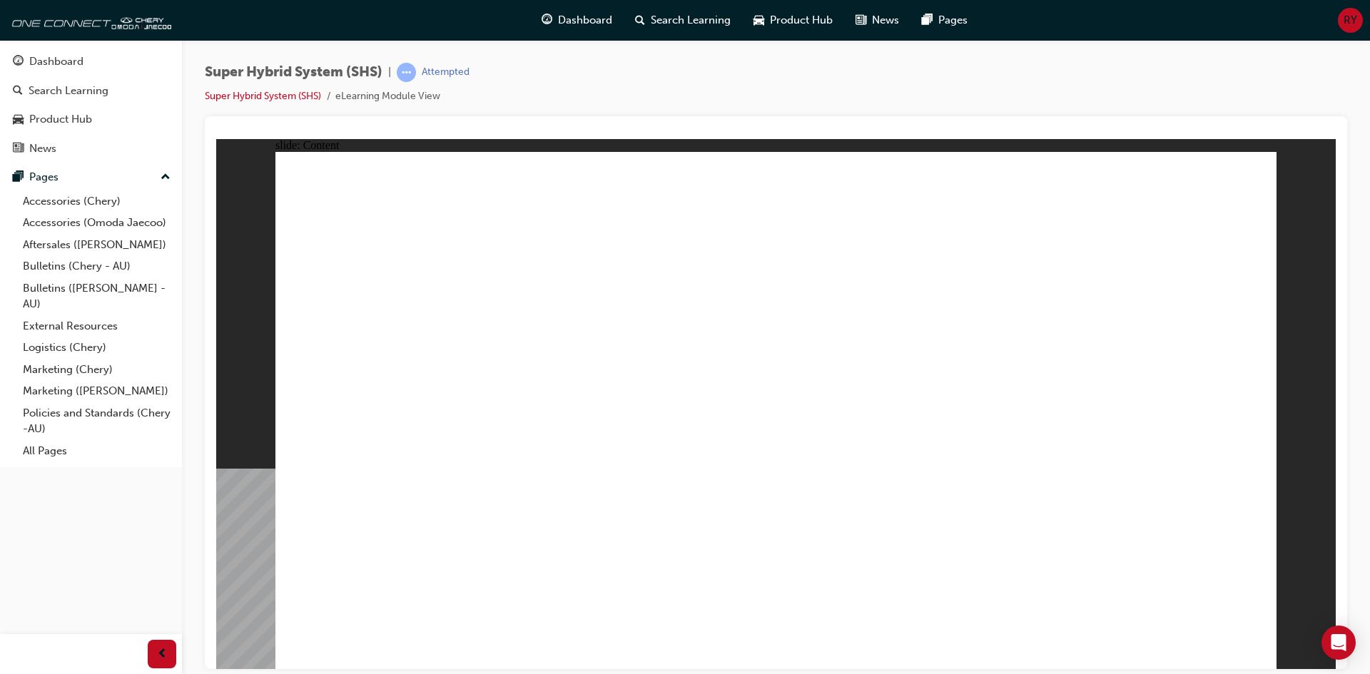
drag, startPoint x: 821, startPoint y: 365, endPoint x: 811, endPoint y: 363, distance: 10.9
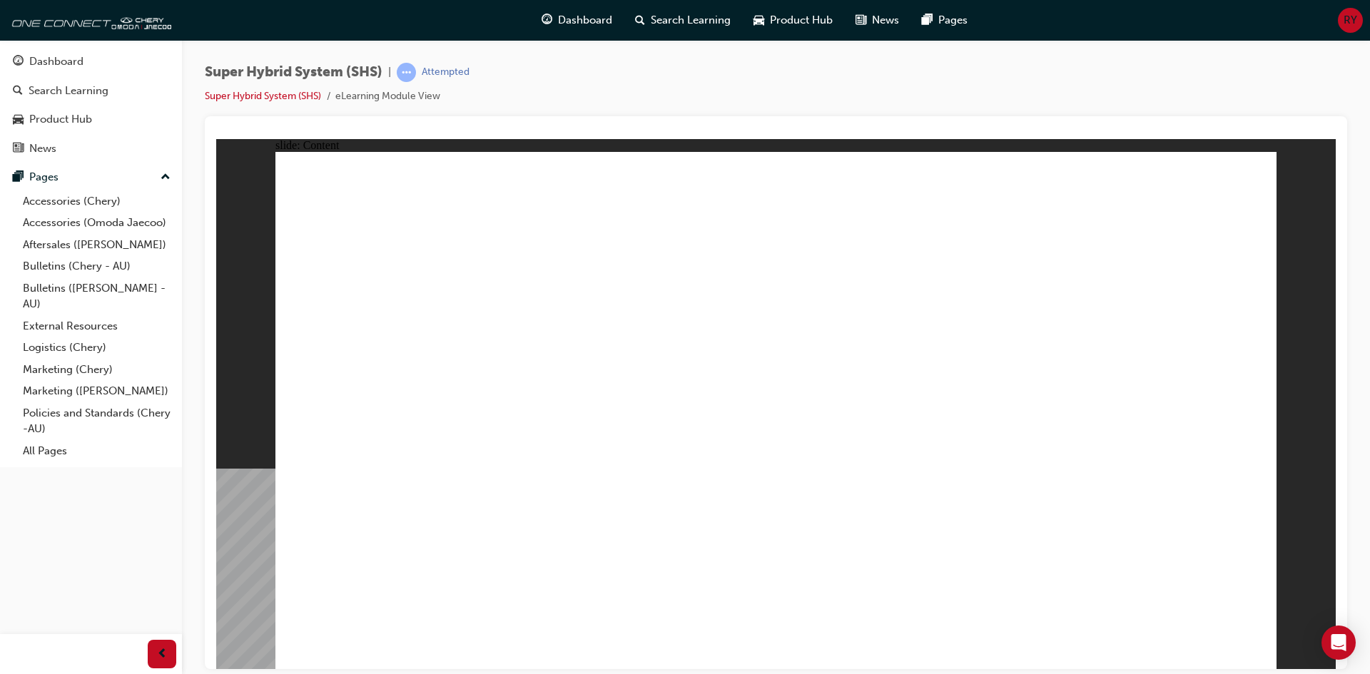
drag, startPoint x: 866, startPoint y: 368, endPoint x: 1057, endPoint y: 366, distance: 190.6
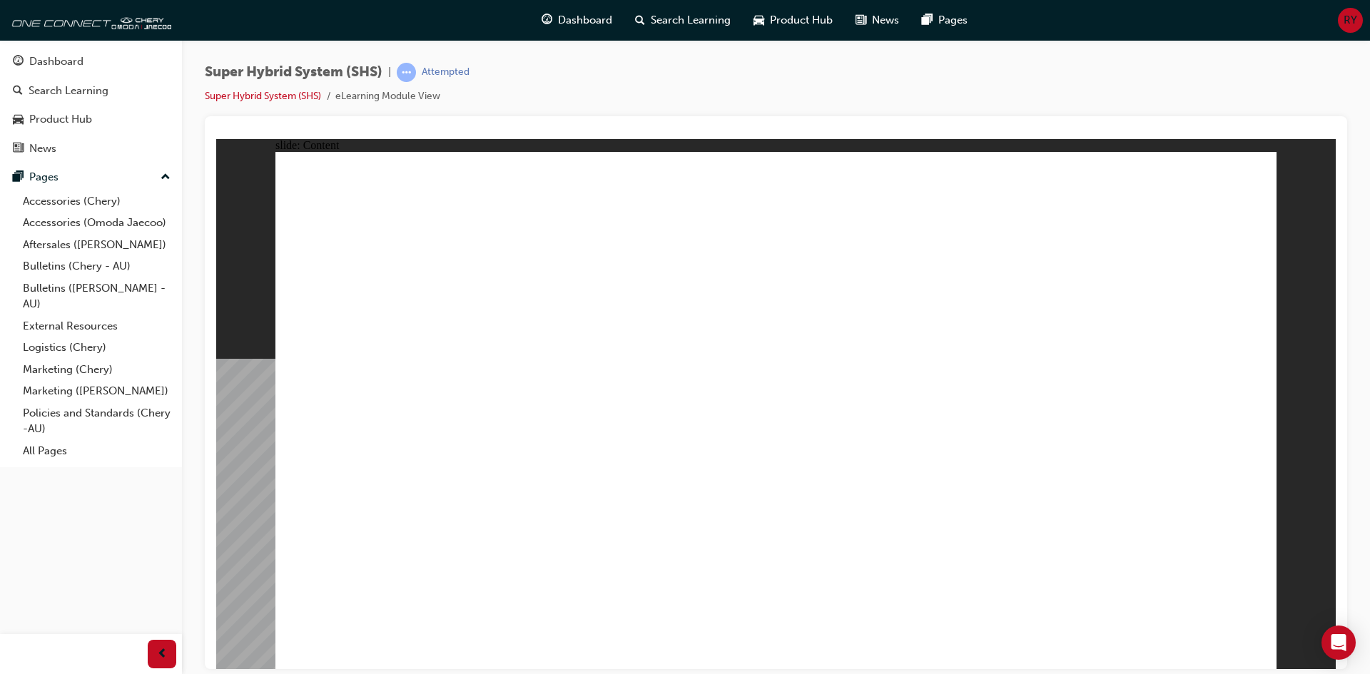
drag, startPoint x: 1057, startPoint y: 365, endPoint x: 1048, endPoint y: 388, distance: 25.1
drag, startPoint x: 1060, startPoint y: 371, endPoint x: 1086, endPoint y: 370, distance: 26.4
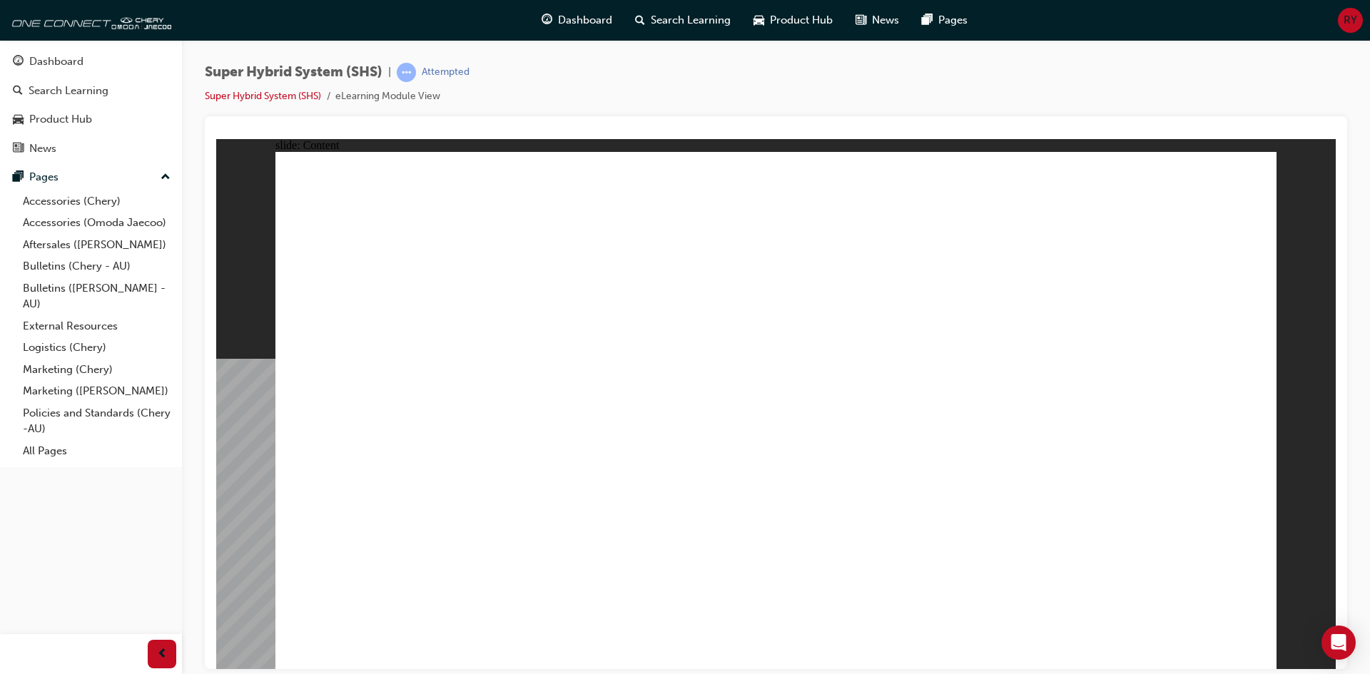
drag, startPoint x: 578, startPoint y: 427, endPoint x: 624, endPoint y: 416, distance: 47.1
drag, startPoint x: 558, startPoint y: 389, endPoint x: 422, endPoint y: 395, distance: 135.7
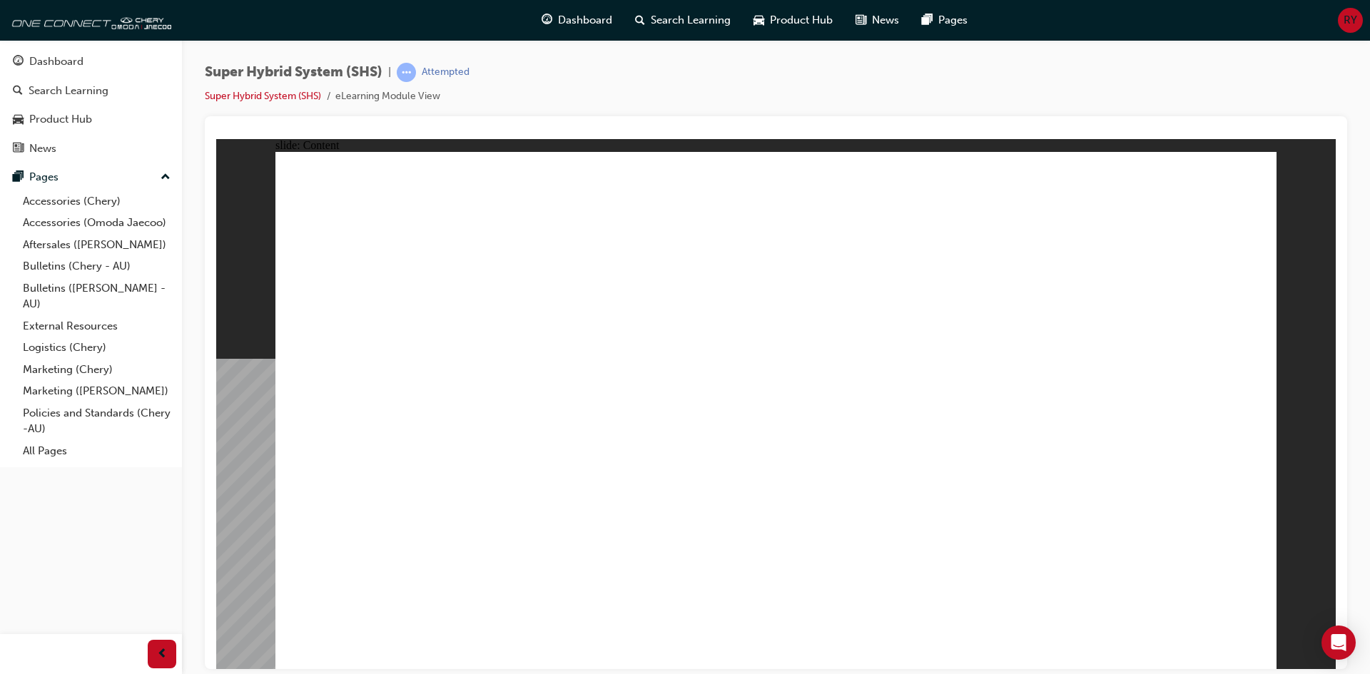
drag, startPoint x: 363, startPoint y: 348, endPoint x: 388, endPoint y: 354, distance: 25.1
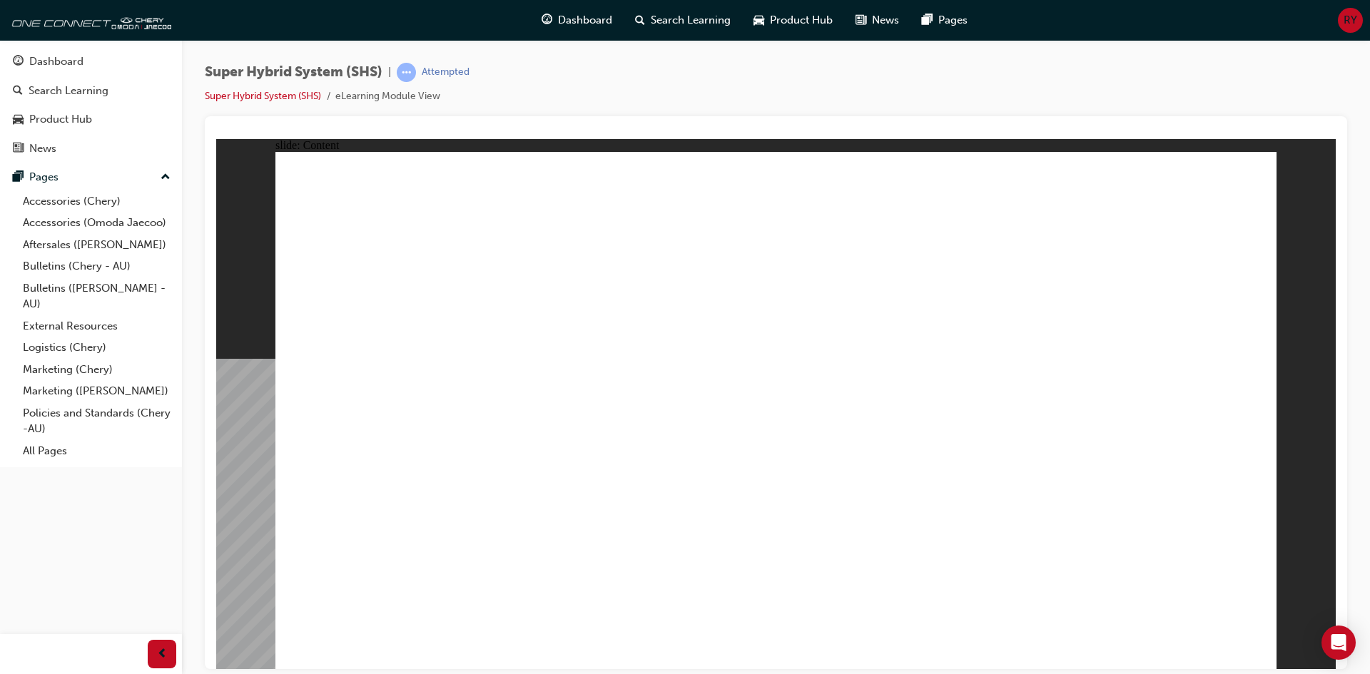
drag, startPoint x: 539, startPoint y: 388, endPoint x: 561, endPoint y: 383, distance: 22.8
drag, startPoint x: 691, startPoint y: 365, endPoint x: 716, endPoint y: 366, distance: 25.0
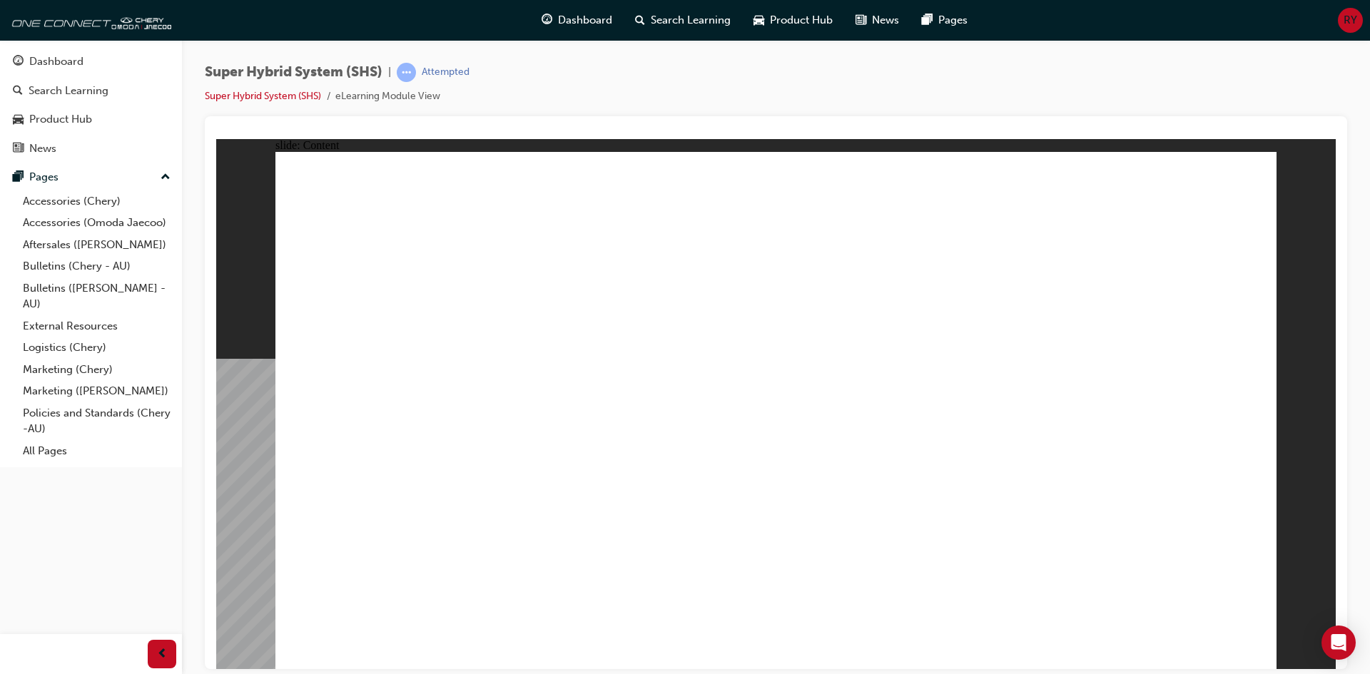
drag, startPoint x: 854, startPoint y: 342, endPoint x: 881, endPoint y: 336, distance: 27.7
drag, startPoint x: 959, startPoint y: 316, endPoint x: 1020, endPoint y: 295, distance: 64.1
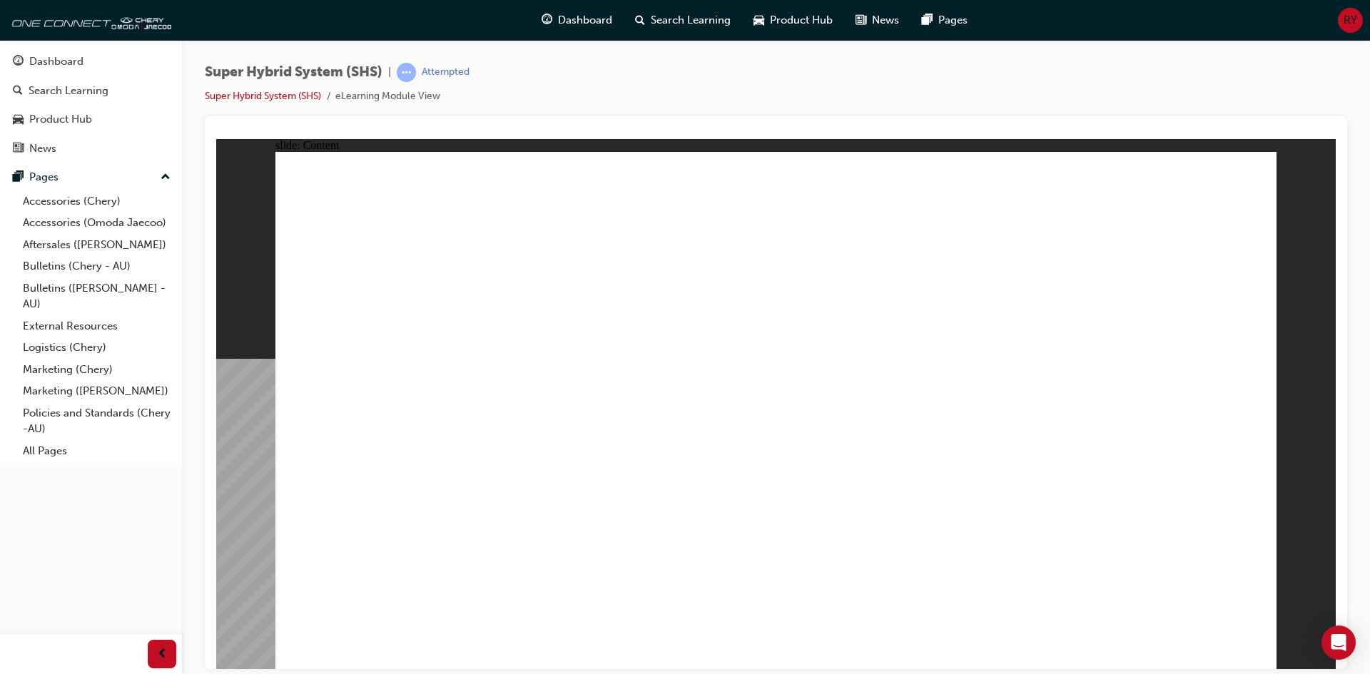
drag, startPoint x: 463, startPoint y: 504, endPoint x: 455, endPoint y: 508, distance: 9.6
drag, startPoint x: 490, startPoint y: 513, endPoint x: 501, endPoint y: 518, distance: 11.8
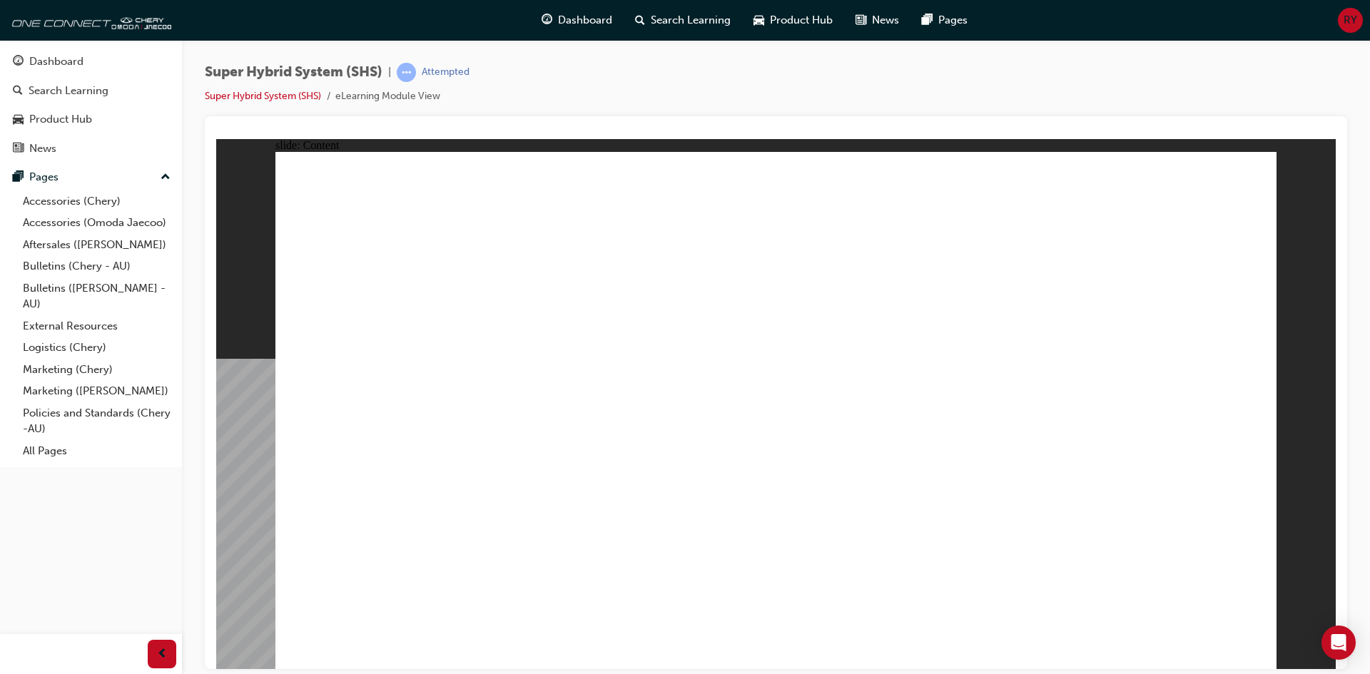
drag, startPoint x: 480, startPoint y: 542, endPoint x: 475, endPoint y: 554, distance: 12.9
drag, startPoint x: 453, startPoint y: 561, endPoint x: 513, endPoint y: 557, distance: 60.1
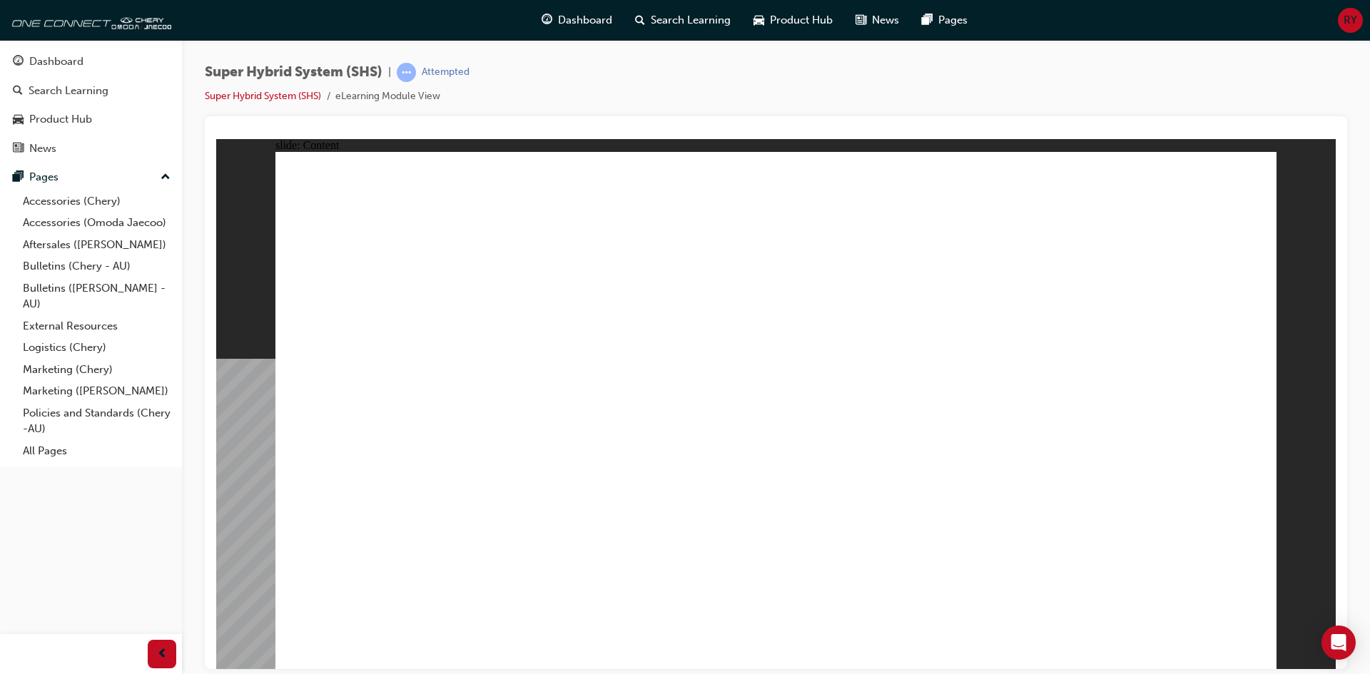
drag, startPoint x: 657, startPoint y: 557, endPoint x: 669, endPoint y: 557, distance: 11.4
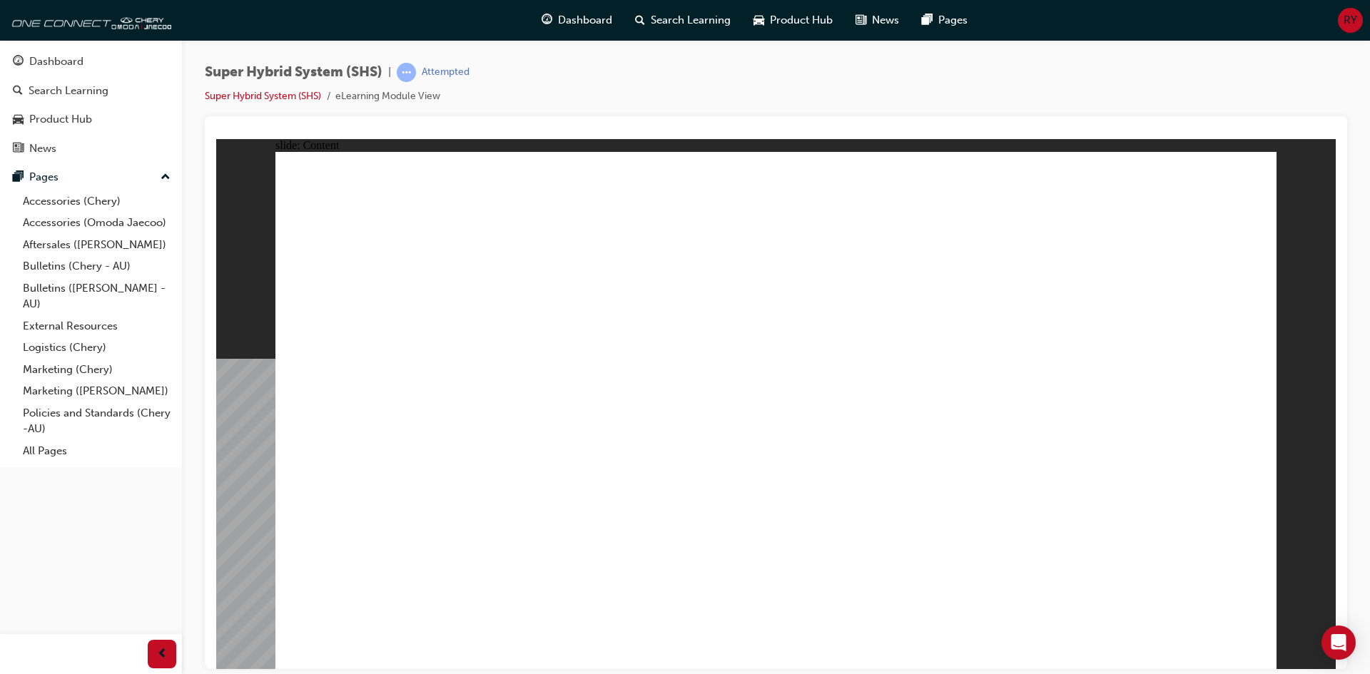
drag, startPoint x: 817, startPoint y: 503, endPoint x: 891, endPoint y: 503, distance: 74.2
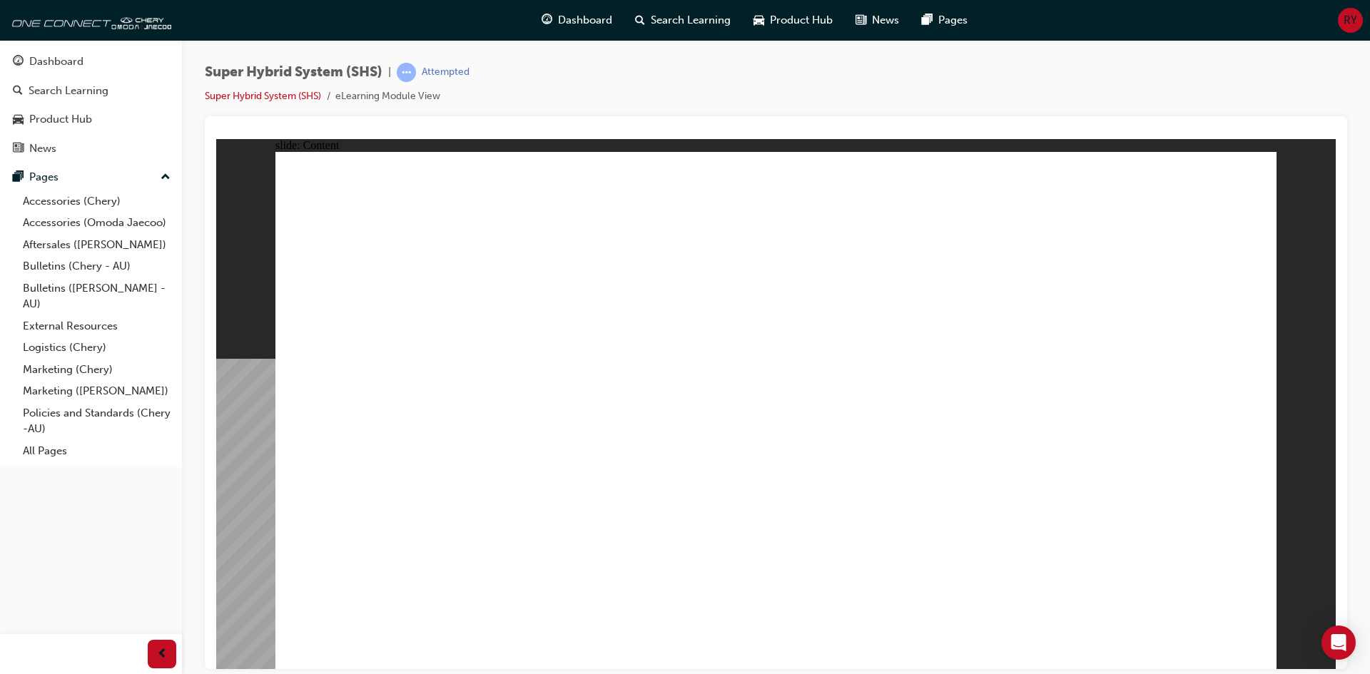
drag, startPoint x: 1000, startPoint y: 517, endPoint x: 1040, endPoint y: 517, distance: 40.7
drag, startPoint x: 1206, startPoint y: 518, endPoint x: 1197, endPoint y: 524, distance: 10.9
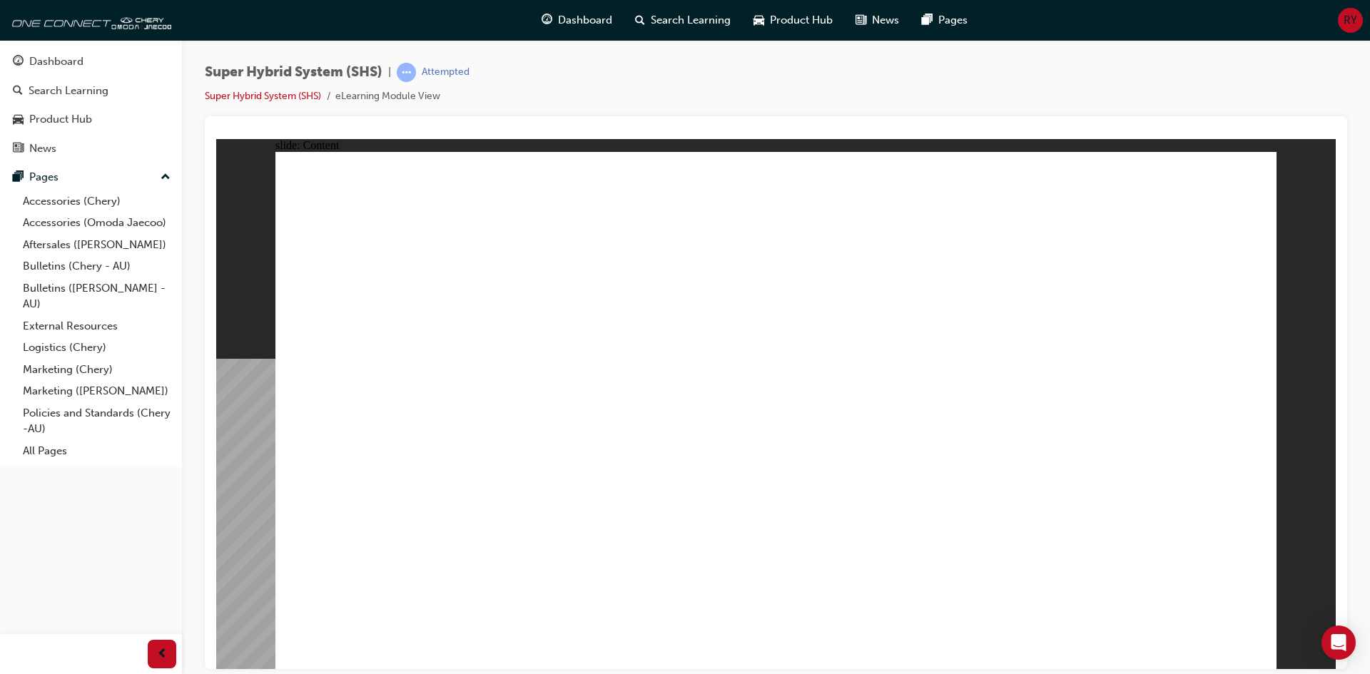
drag, startPoint x: 1195, startPoint y: 524, endPoint x: 1210, endPoint y: 591, distance: 68.7
